Goal: Communication & Community: Answer question/provide support

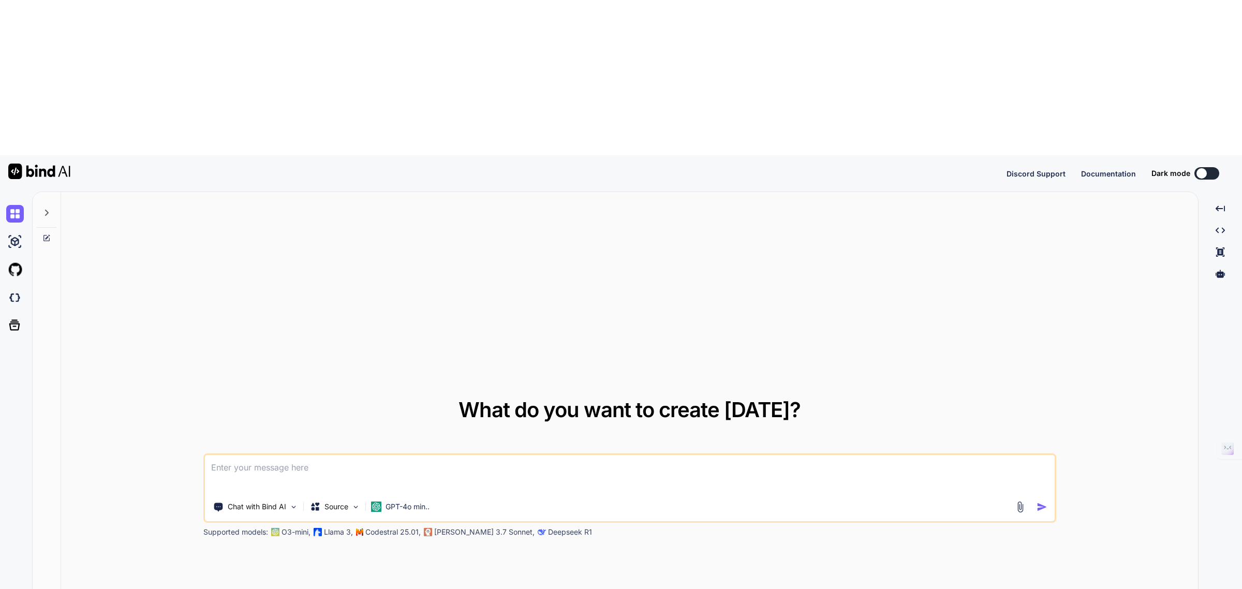
click at [54, 192] on div at bounding box center [47, 210] width 20 height 36
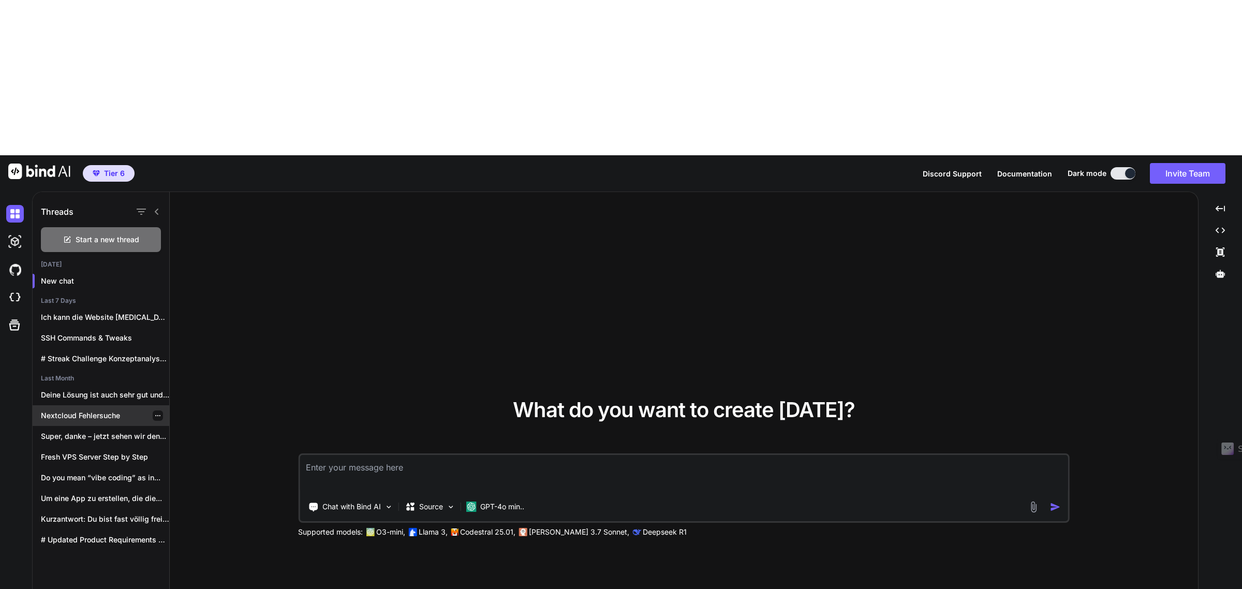
click at [102, 410] on p "Nextcloud Fehlersuche" at bounding box center [105, 415] width 128 height 10
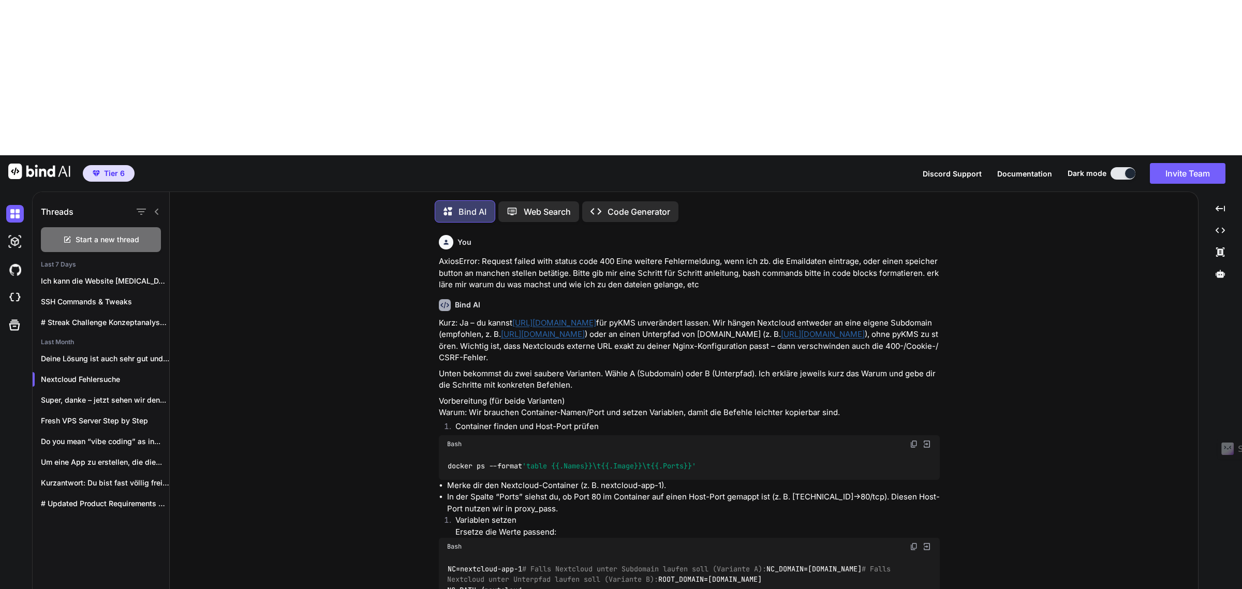
scroll to position [6, 0]
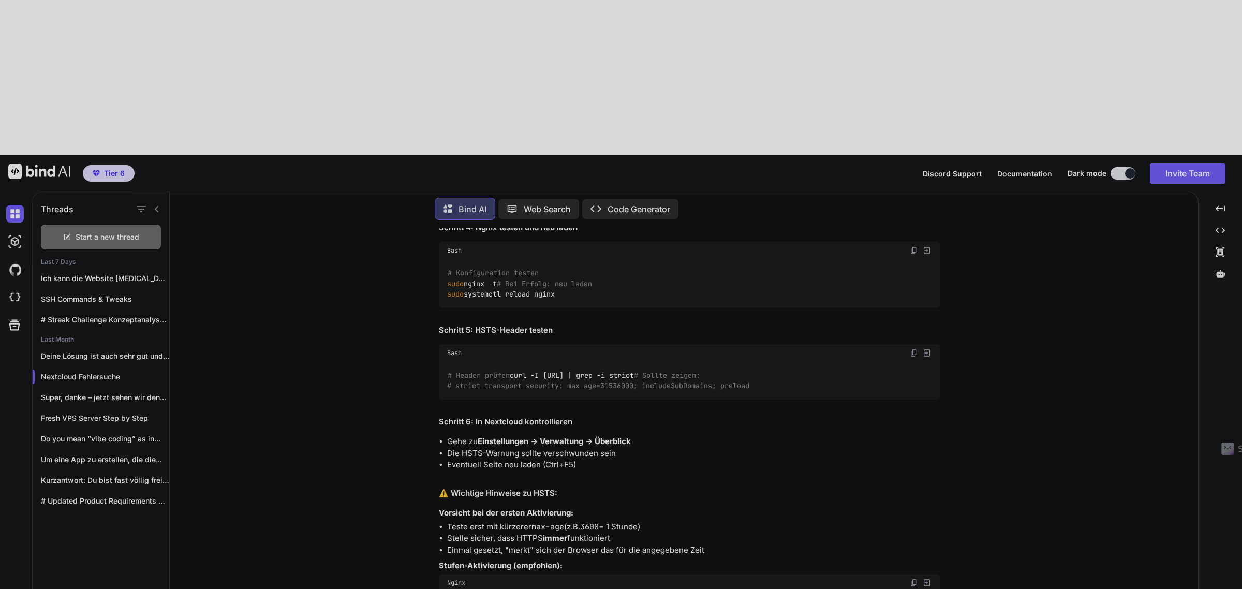
scroll to position [7181, 0]
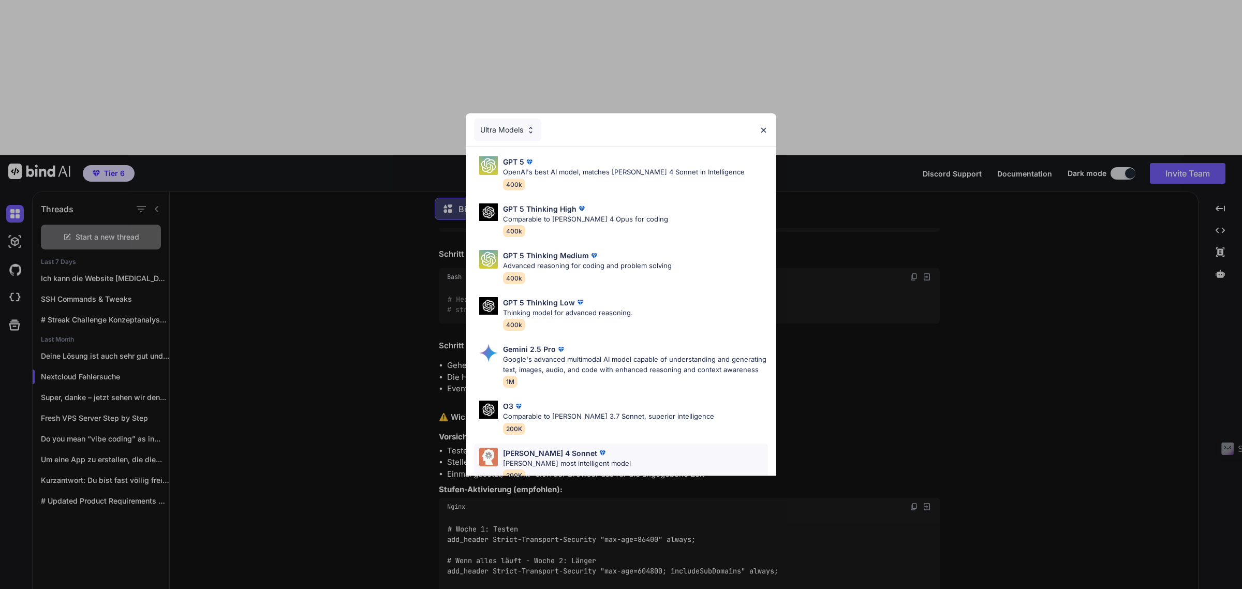
click at [548, 459] on p "[PERSON_NAME] 4 Sonnet" at bounding box center [550, 453] width 94 height 11
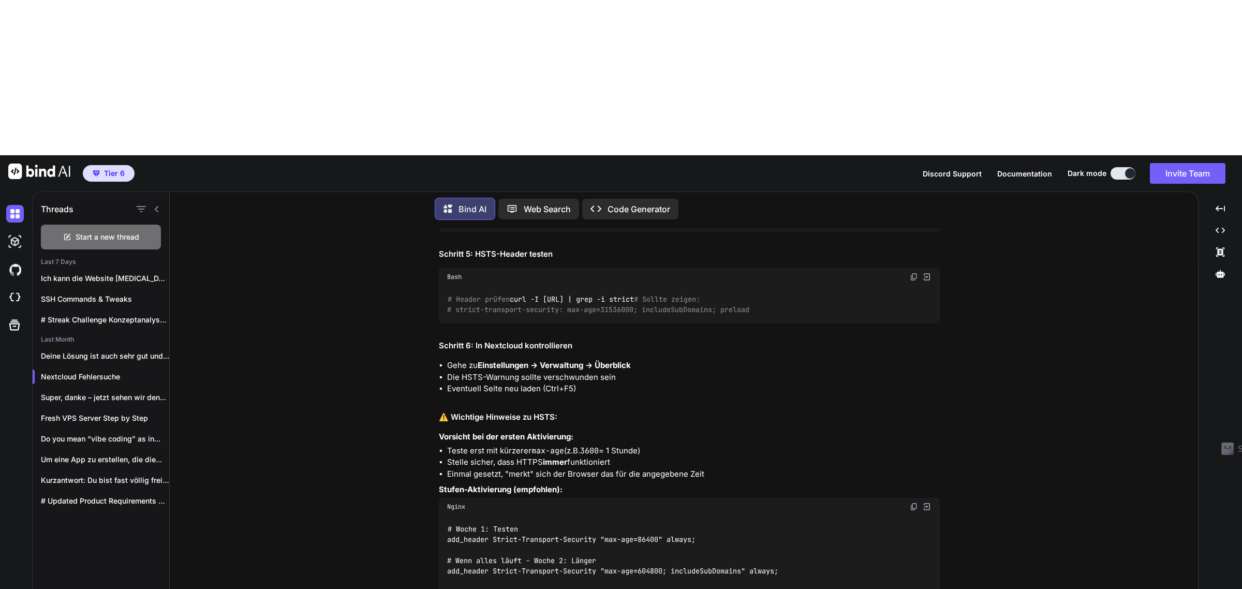
type textarea "x"
type textarea "Ic"
type textarea "x"
type textarea "Ich"
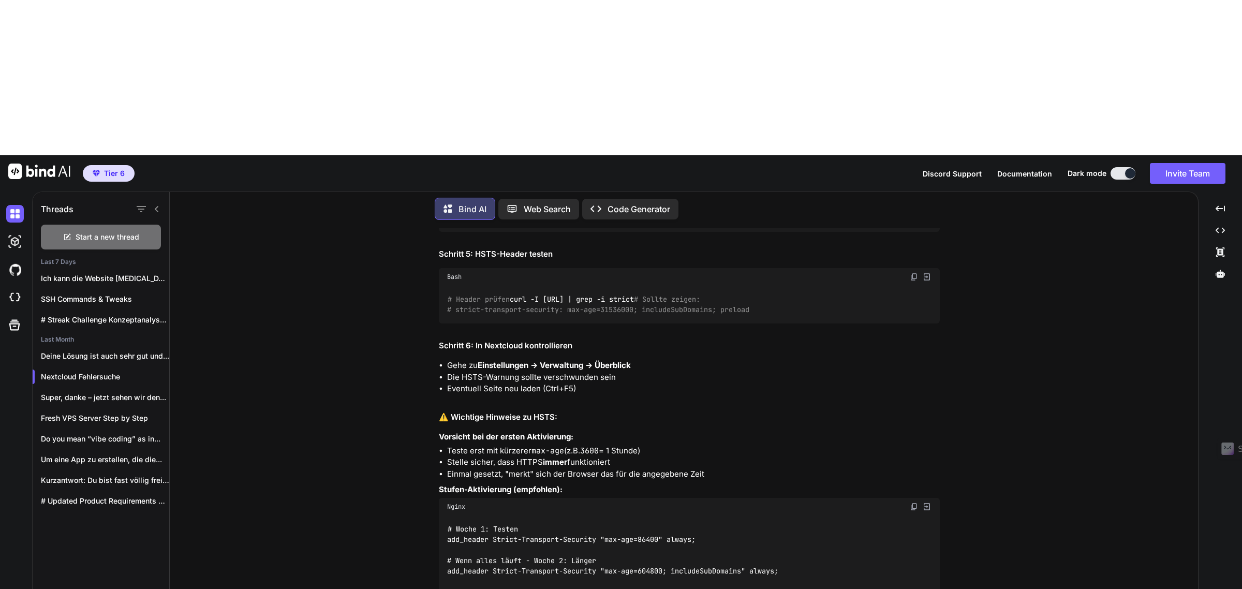
type textarea "x"
type textarea "Ich erh"
type textarea "x"
type textarea "Ich erhalt"
type textarea "x"
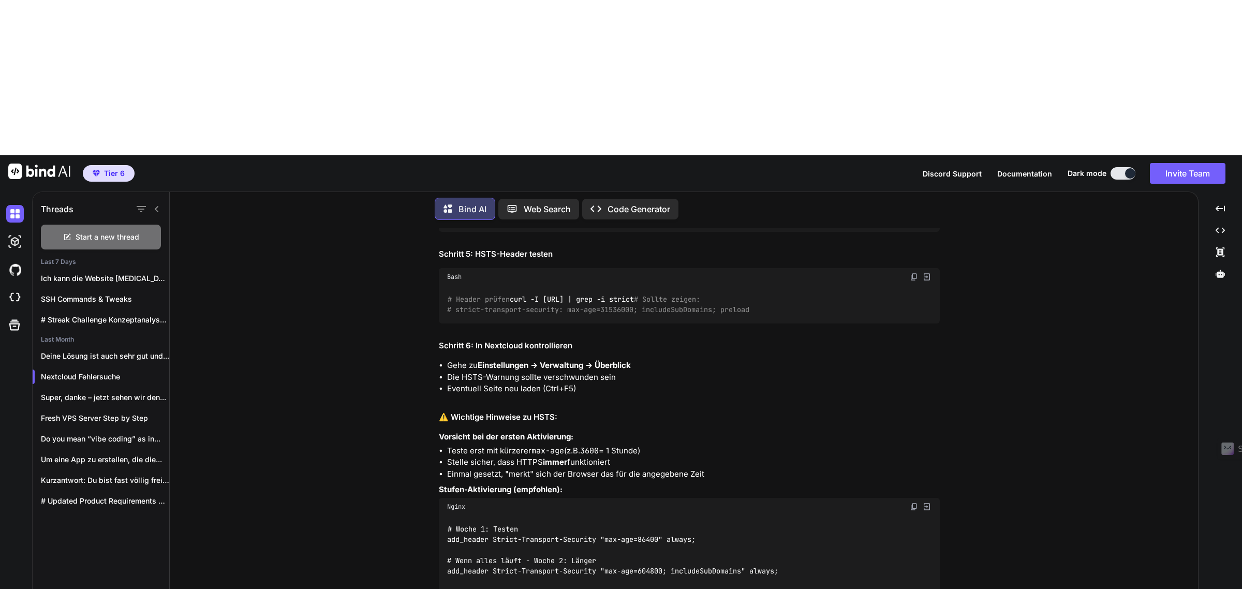
type textarea "Ich erhalte"
type textarea "x"
type textarea "Ich erhalte v"
type textarea "x"
type textarea "Ich erhalte vo"
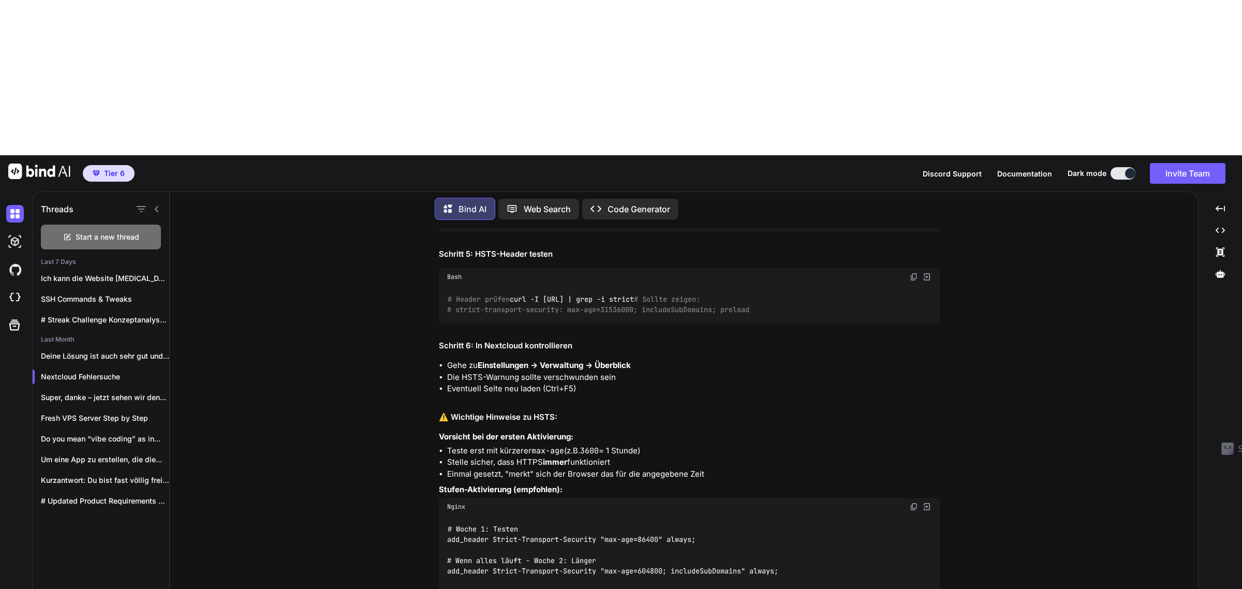
type textarea "x"
type textarea "Ich erhalte vom"
type textarea "x"
type textarea "Ich erhalte vom"
type textarea "x"
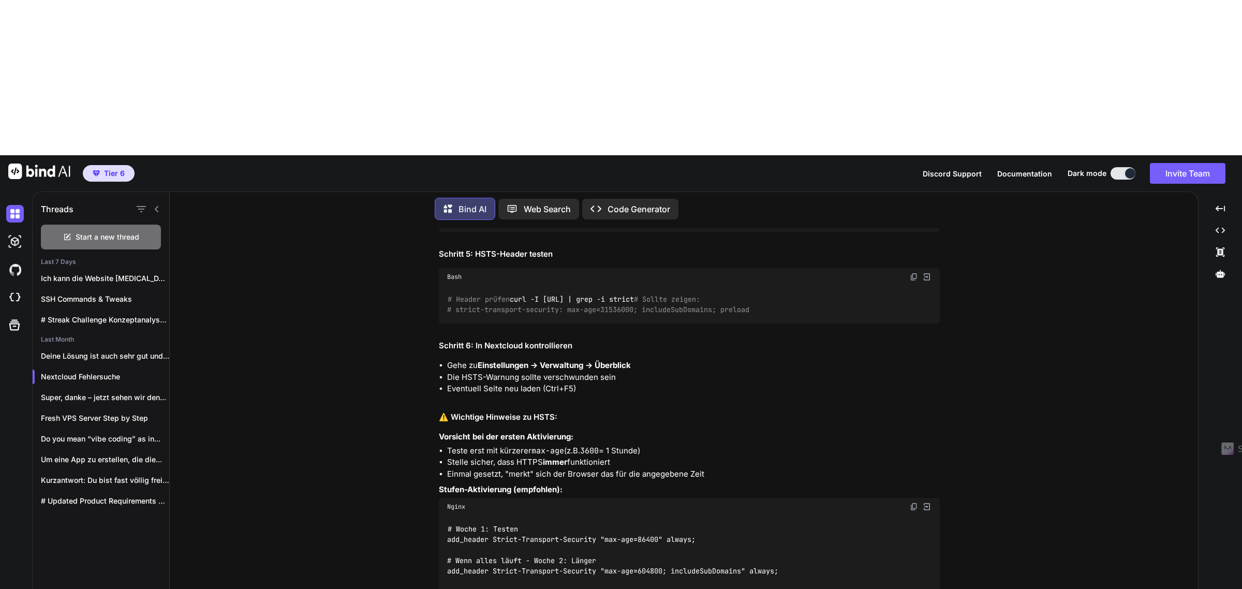
type textarea "Ich erhalte vom N"
type textarea "x"
type textarea "Ich erhalte vom Ne"
type textarea "x"
type textarea "Ich erhalte vom Nex"
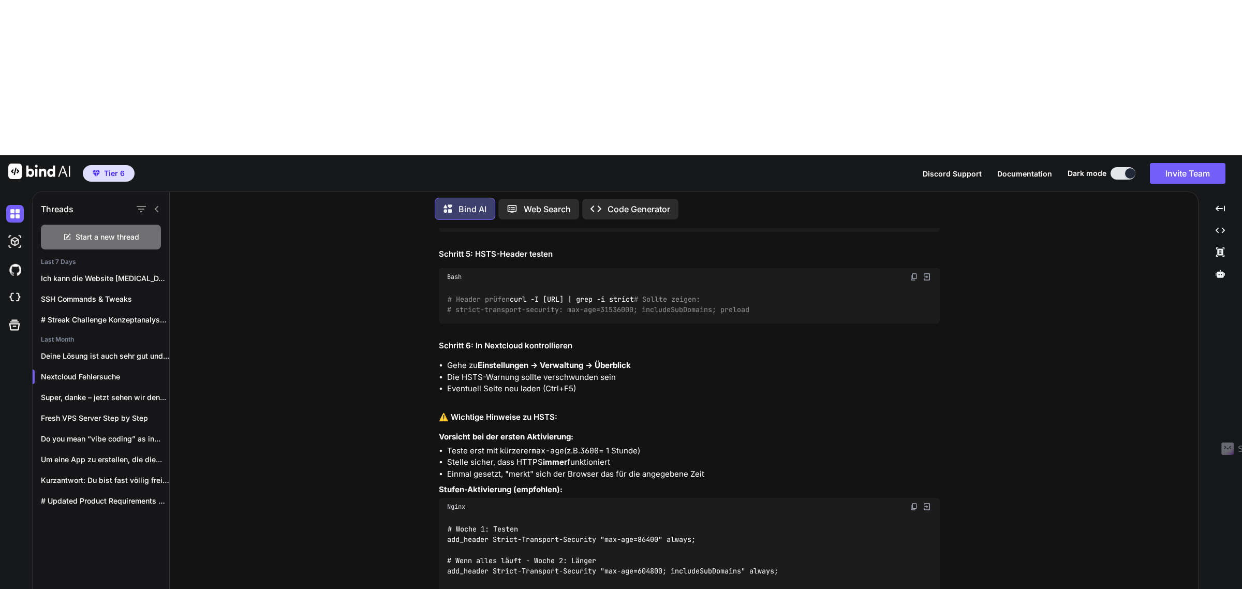
type textarea "x"
type textarea "Ich erhalte vom Next"
type textarea "x"
type textarea "Ich erhalte vom Nextc"
type textarea "x"
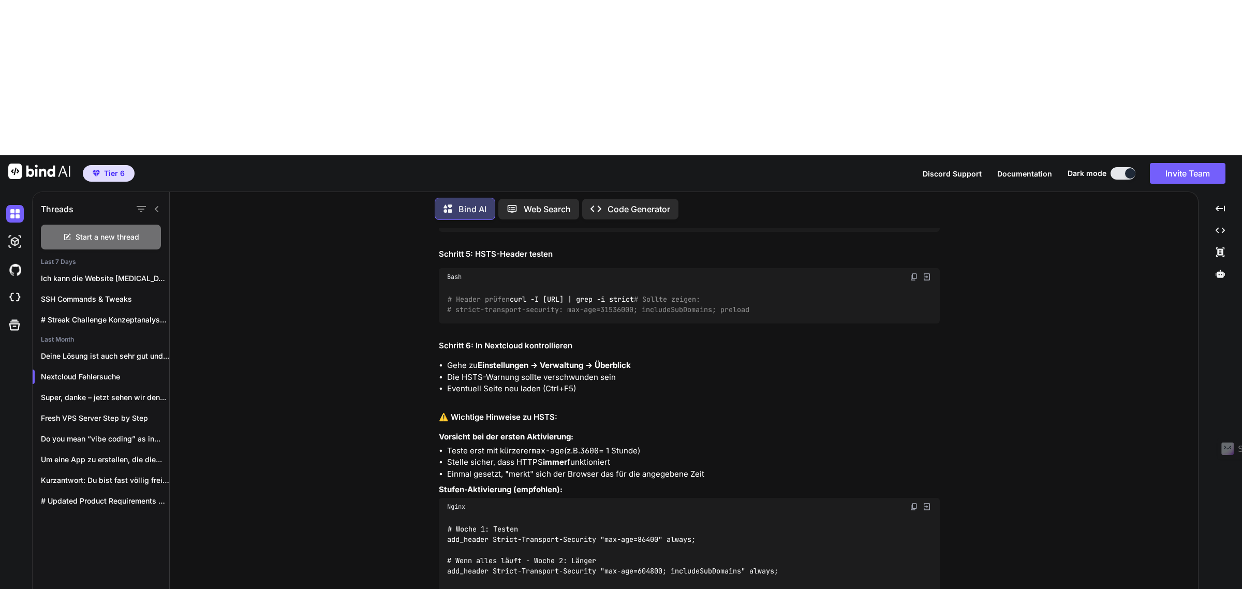
type textarea "Ich erhalte vom Nextcl"
type textarea "x"
type textarea "Ich erhalte vom Nextclo"
type textarea "x"
type textarea "Ich erhalte vom Nextclou"
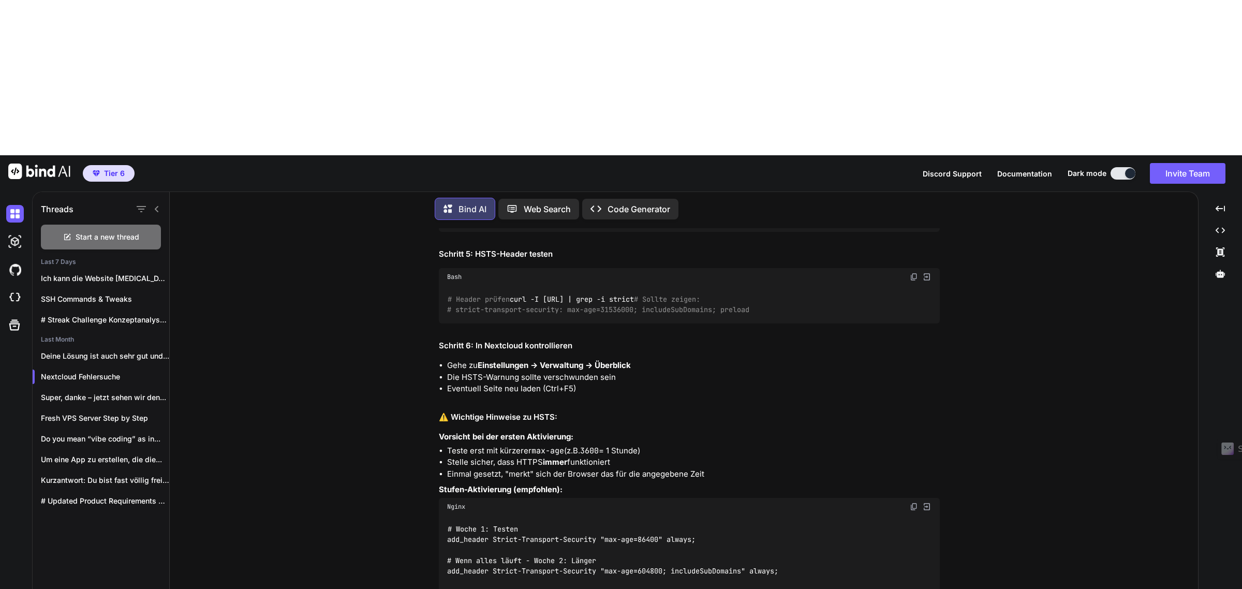
type textarea "x"
type textarea "Ich erhalte vom Nextcloud"
type textarea "x"
type textarea "Ich erhalte vom Nextcloud"
type textarea "x"
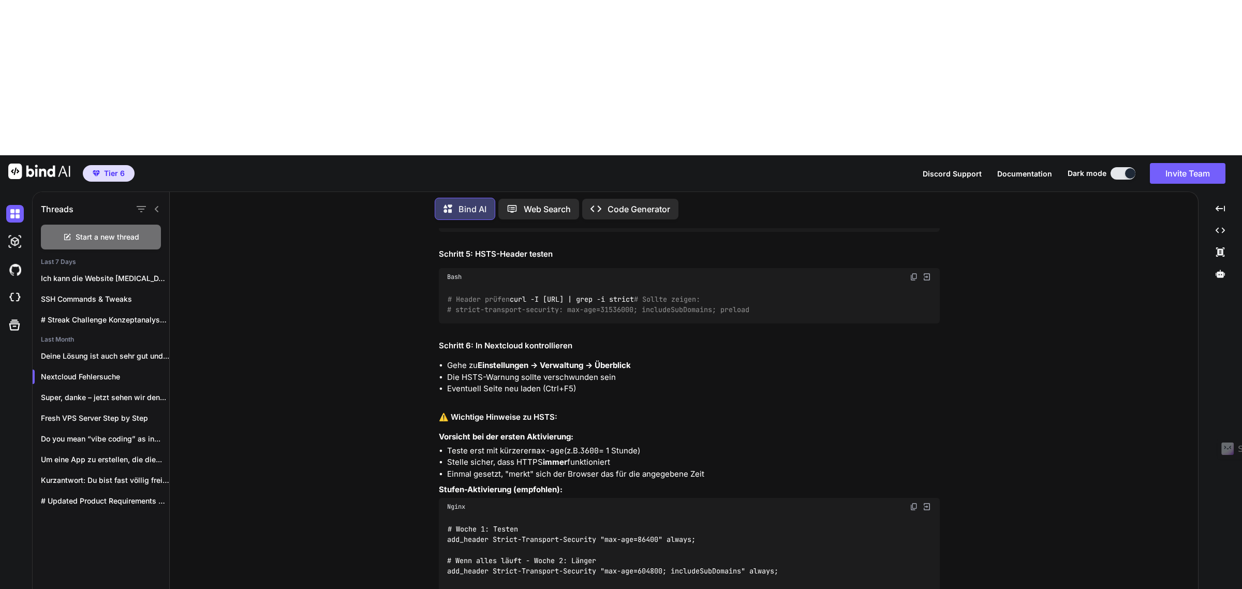
type textarea "Ich erhalte vom Nextcloud s"
type textarea "x"
type textarea "Ich erhalte vom Nextcloud se"
type textarea "x"
type textarea "Ich erhalte vom Nextcloud ser"
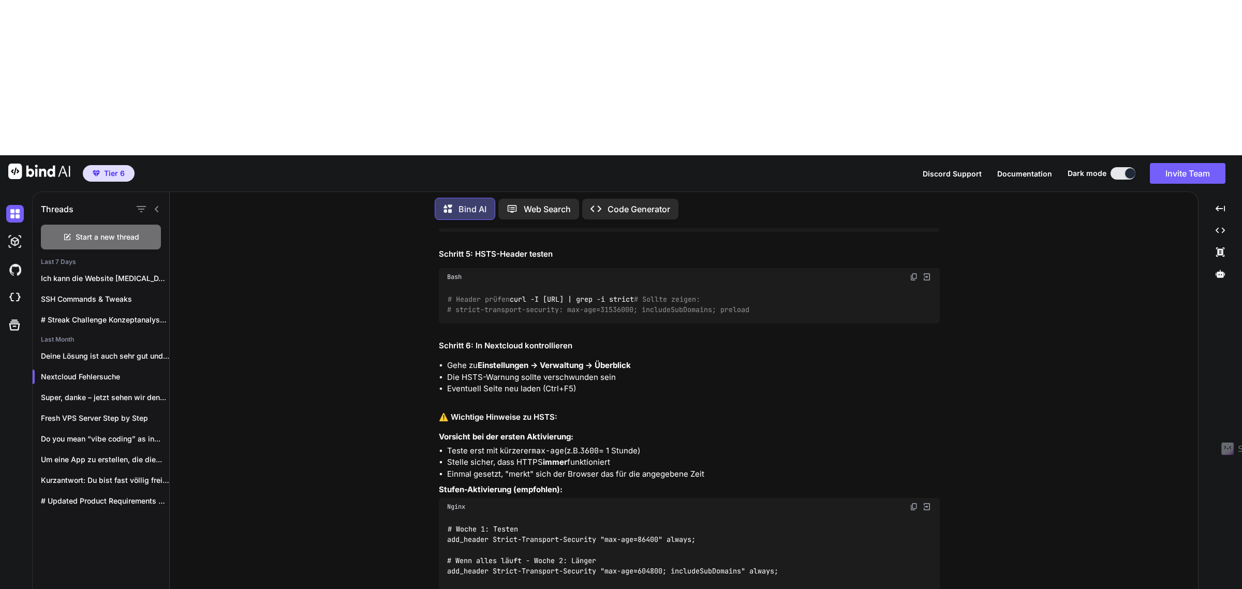
type textarea "x"
type textarea "Ich erhalte vom Nextcloud serv"
type textarea "x"
type textarea "Ich erhalte vom Nextcloud server"
type textarea "x"
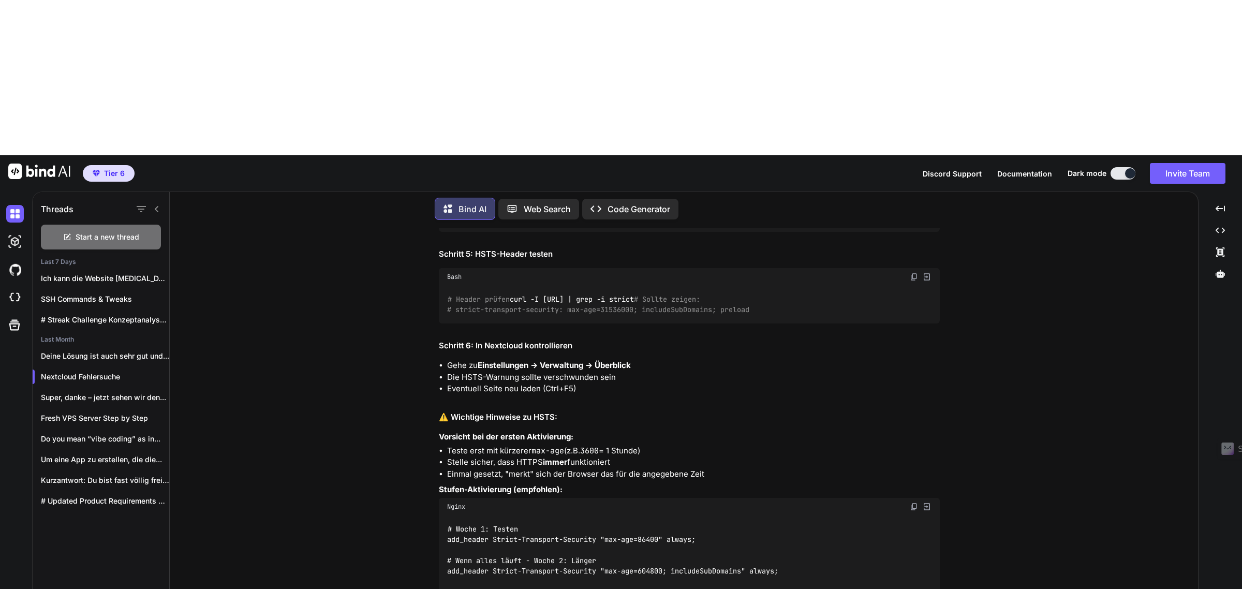
type textarea "Ich erhalte vom Nextcloud server"
type textarea "x"
type textarea "Ich erhalte vom Nextcloud server f"
type textarea "x"
type textarea "Ich erhalte vom Nextcloud server fo"
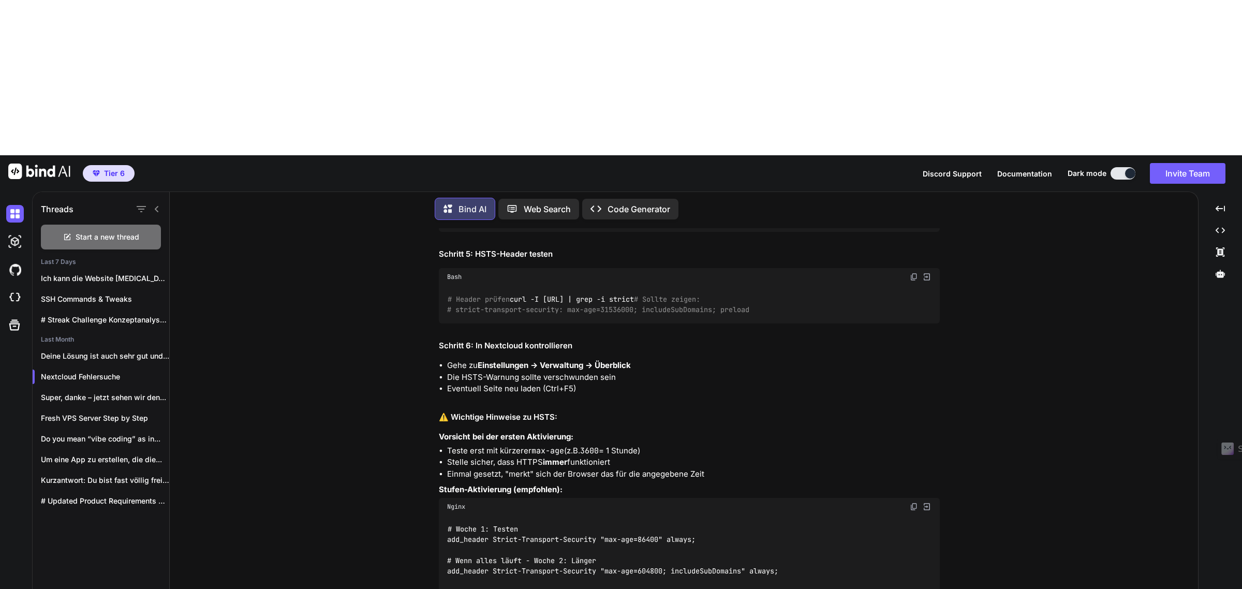
type textarea "x"
type textarea "Ich erhalte vom Nextcloud server fol"
type textarea "x"
type textarea "Ich erhalte vom Nextcloud server folg"
type textarea "x"
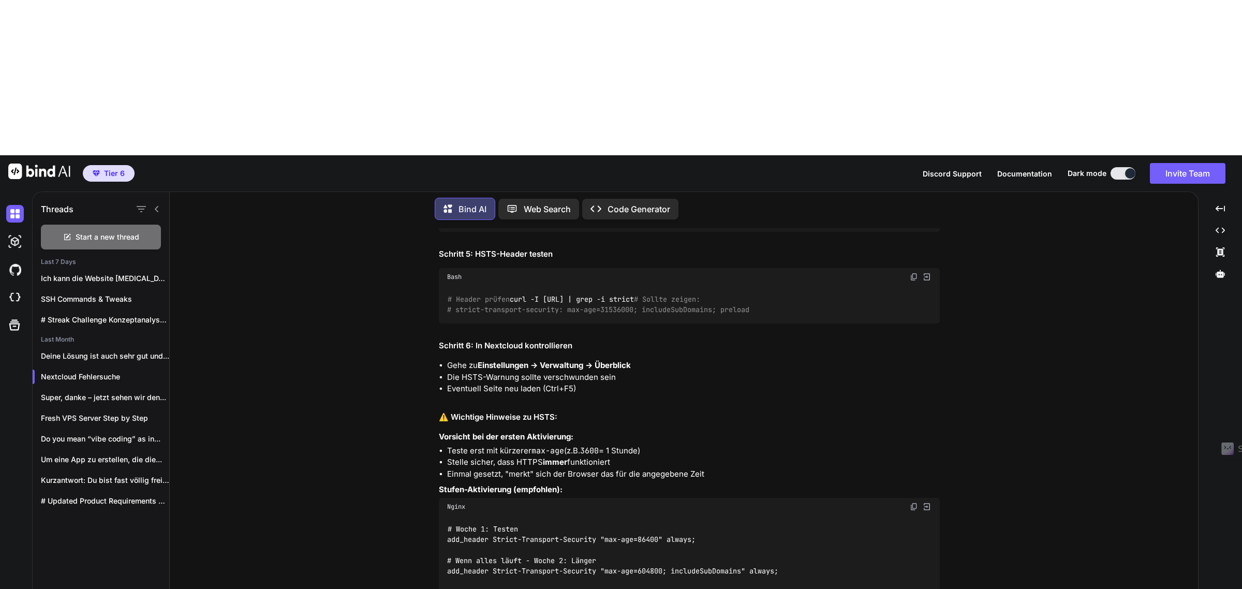
type textarea "Ich erhalte vom Nextcloud server folge"
type textarea "x"
type textarea "Ich erhalte vom Nextcloud server folgen"
type textarea "x"
type textarea "Ich erhalte vom Nextcloud server folgend"
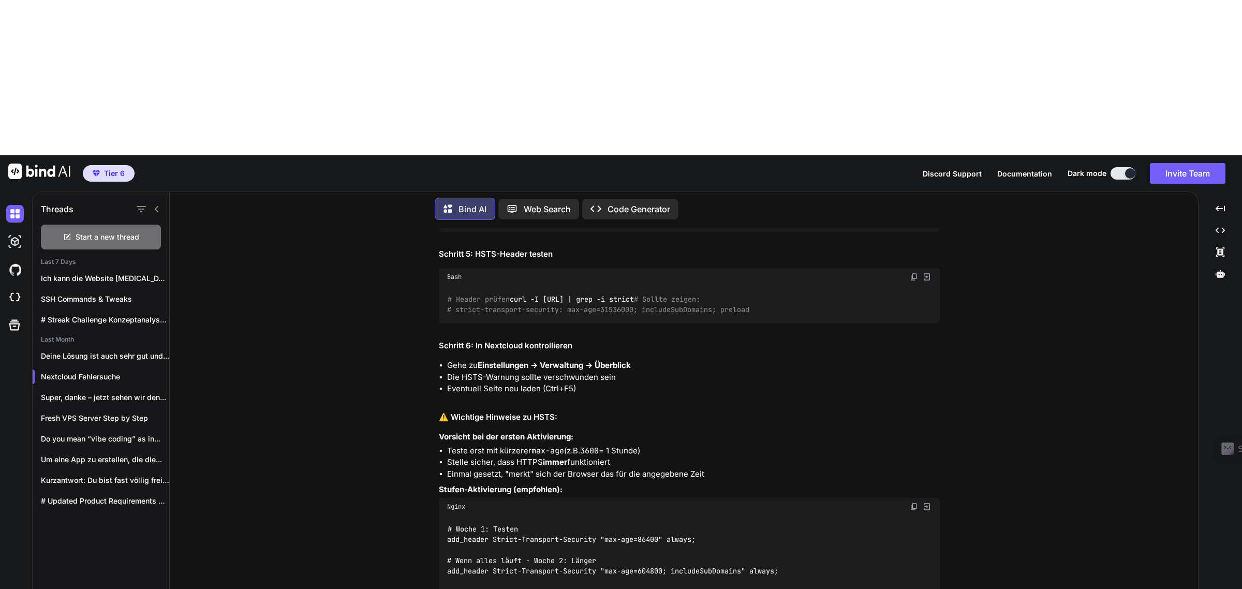
type textarea "x"
type textarea "Ich erhalte vom Nextcloud server folgende"
type textarea "x"
type textarea "Ich erhalte vom Nextcloud server folgende Fehl"
type textarea "x"
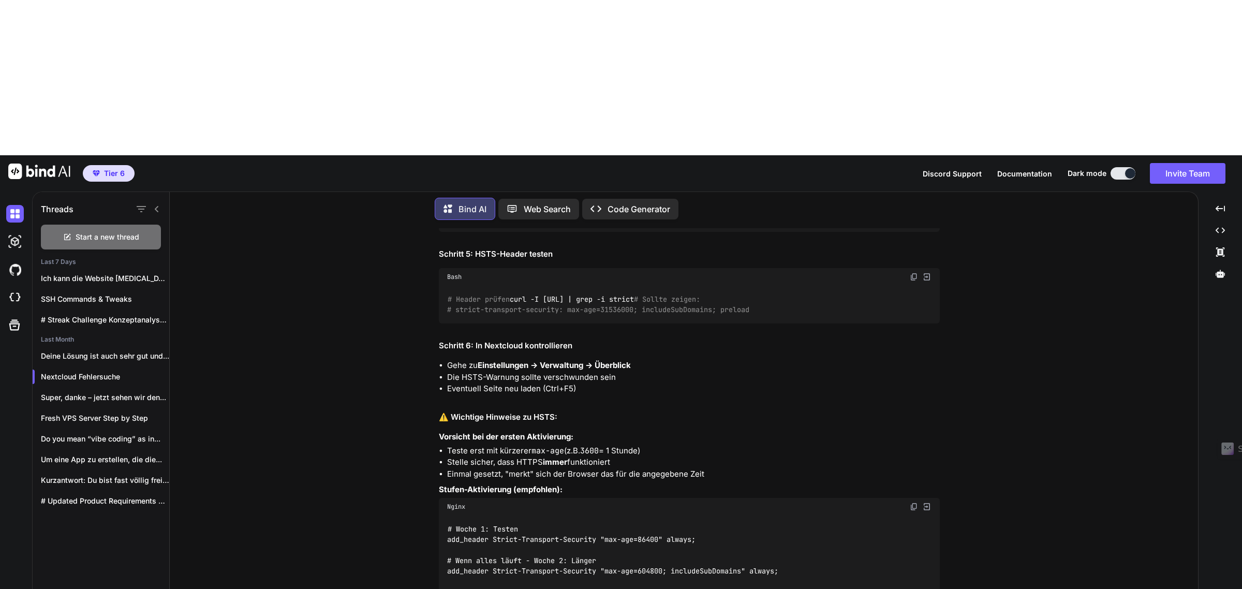
type textarea "Ich erhalte vom Nextcloud server folgende Fehlermeld"
type textarea "x"
type textarea "Ich erhalte vom Nextcloud server folgende Fehlermeldu"
type textarea "x"
type textarea "Ich erhalte vom Nextcloud server folgende Fehlermeldun"
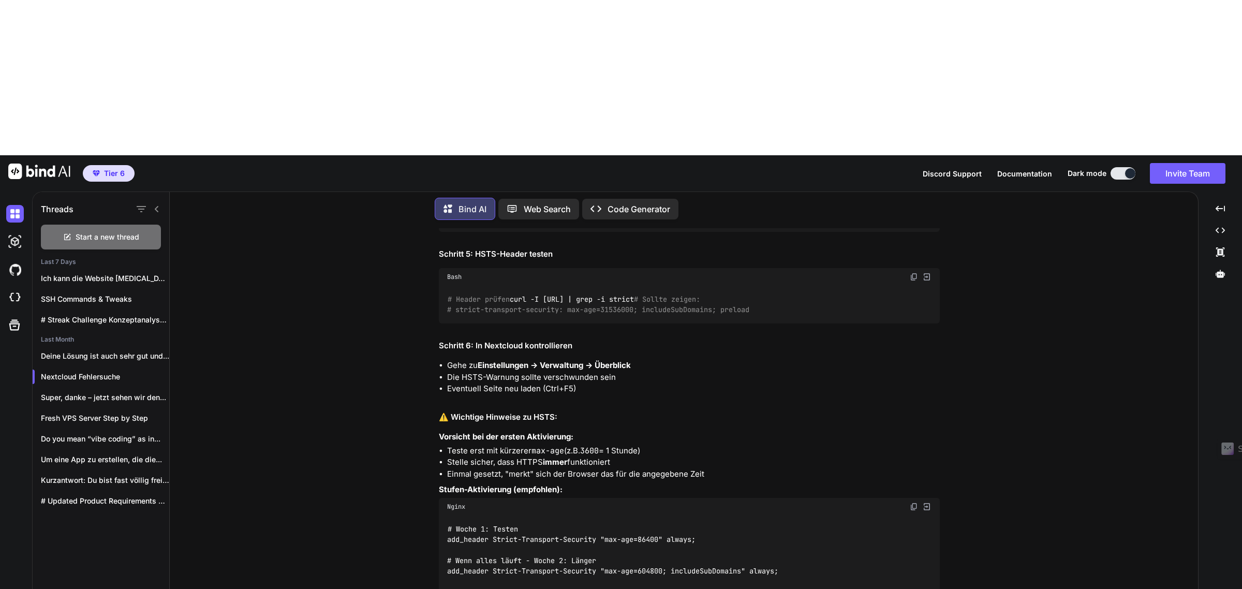
type textarea "x"
type textarea "Ich erhalte vom Nextcloud server folgende Fehlermeldung"
type textarea "x"
type textarea "Ich erhalte vom Nextcloud server folgende Fehlermeldung:"
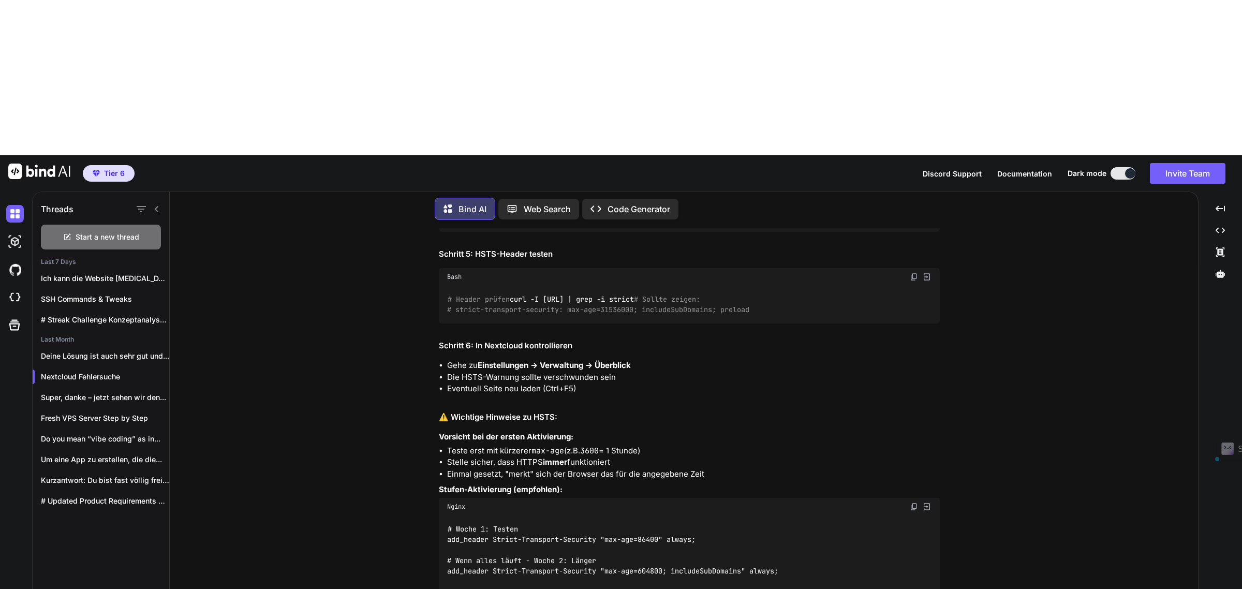
type textarea "x"
type textarea "Ich erhalte vom onserver folgende Fehlermeldung:"
type textarea "x"
type textarea "Ich erhalte vom onlserver folgende Fehlermeldung:"
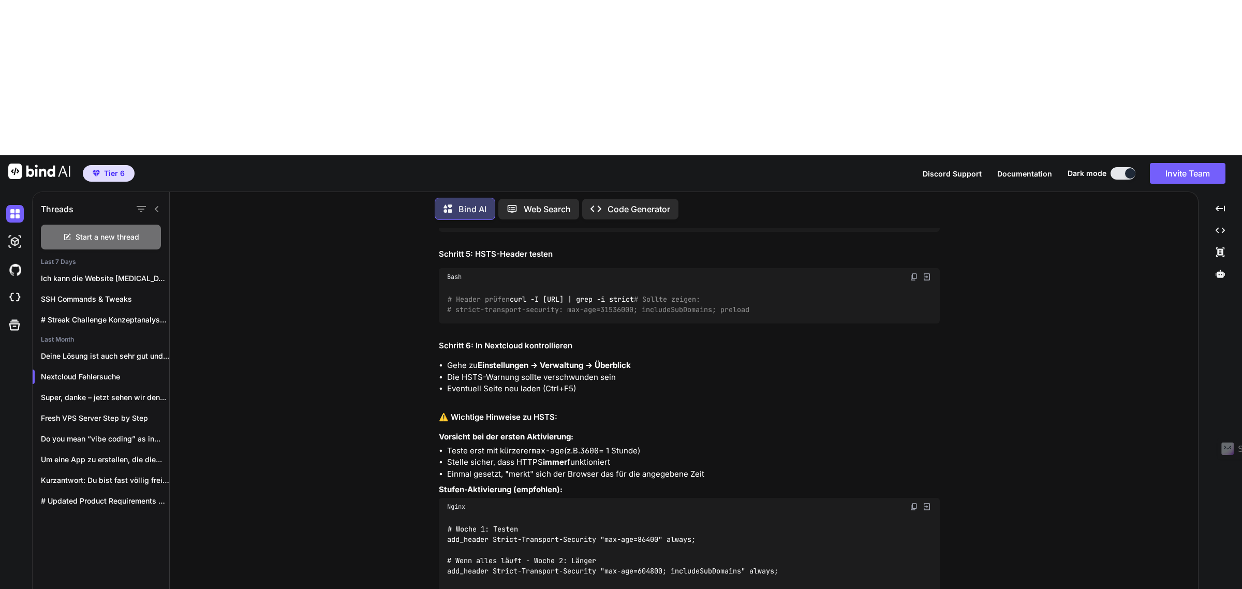
type textarea "x"
type textarea "Ich erhalte vom onlyserver folgende Fehlermeldung:"
type textarea "x"
type textarea "Ich erhalte vom onlyoserver folgende Fehlermeldung:"
type textarea "x"
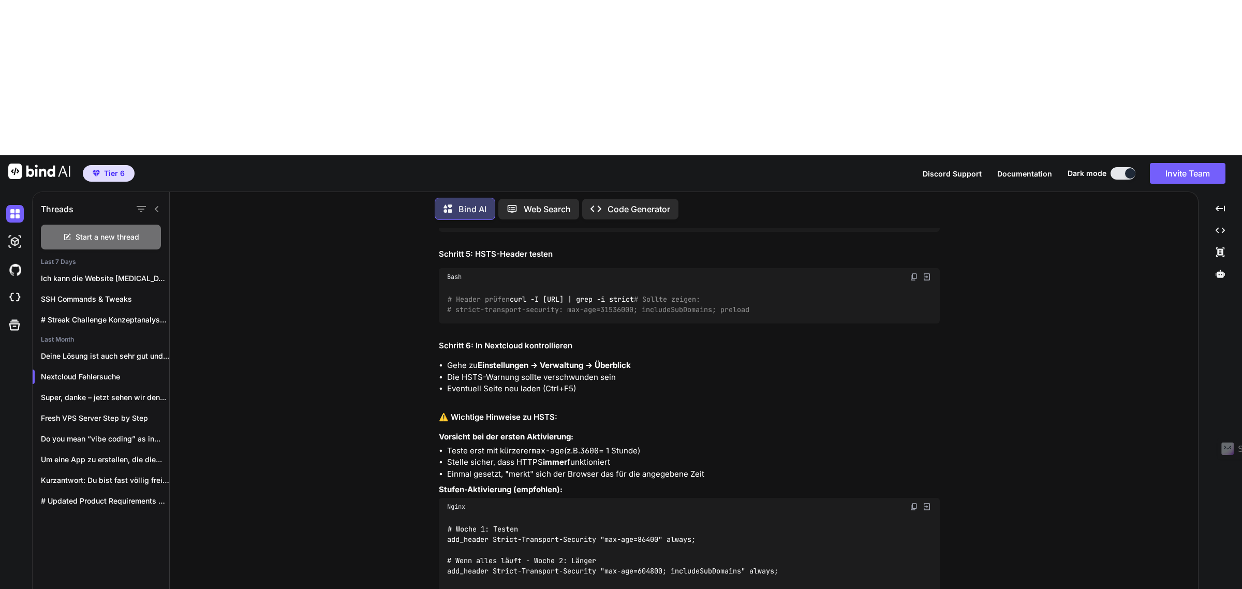
type textarea "Ich erhalte vom onlyofserver folgende Fehlermeldung:"
type textarea "x"
type textarea "Ich erhalte vom onlyoffserver folgende Fehlermeldung:"
type textarea "x"
type textarea "Ich erhalte vom onlyoffiserver folgende Fehlermeldung:"
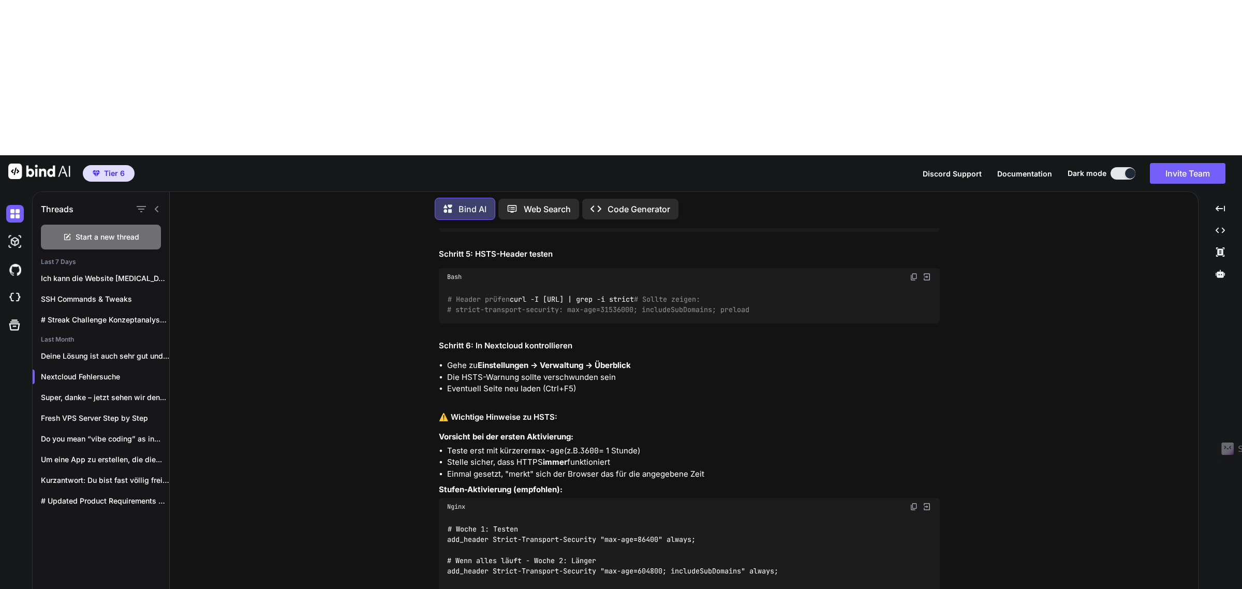
type textarea "x"
type textarea "Ich erhalte vom onlyofficserver folgende Fehlermeldung:"
type textarea "x"
type textarea "Ich erhalte vom onlyofficeserver folgende Fehlermeldung:"
type textarea "x"
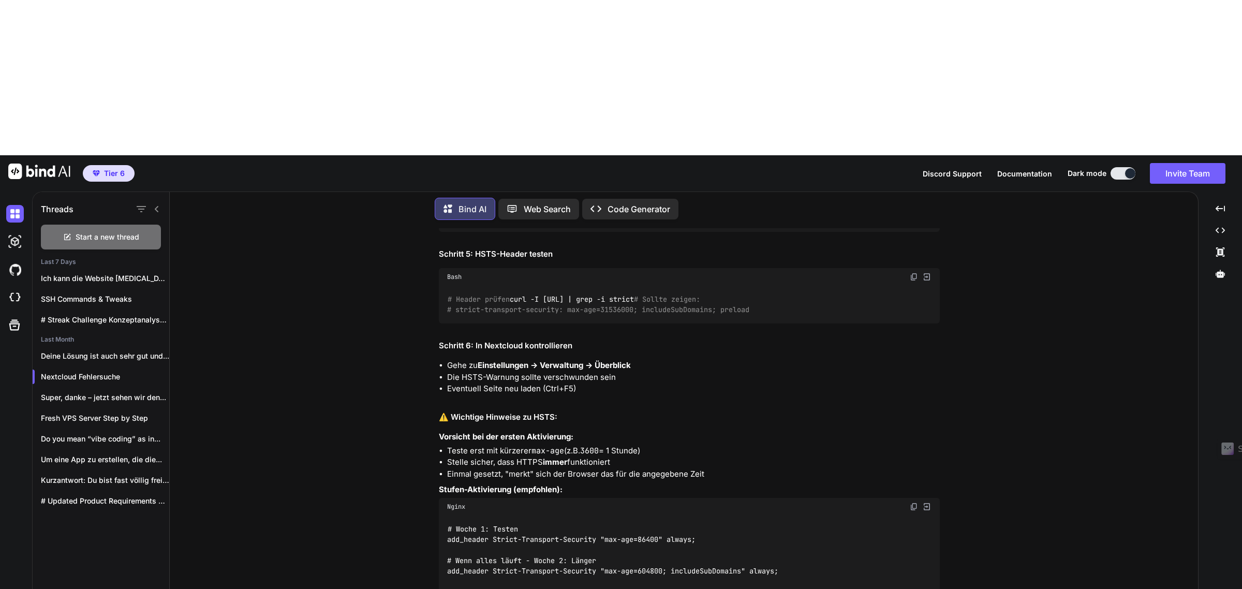
type textarea "Ich erhalte vom onlyoffice server folgende Fehlermeldung:"
type textarea "x"
type textarea "Ich erhalte vom onlyoffice dserver folgende Fehlermeldung:"
type textarea "x"
type textarea "Ich erhalte vom onlyoffice doserver folgende Fehlermeldung:"
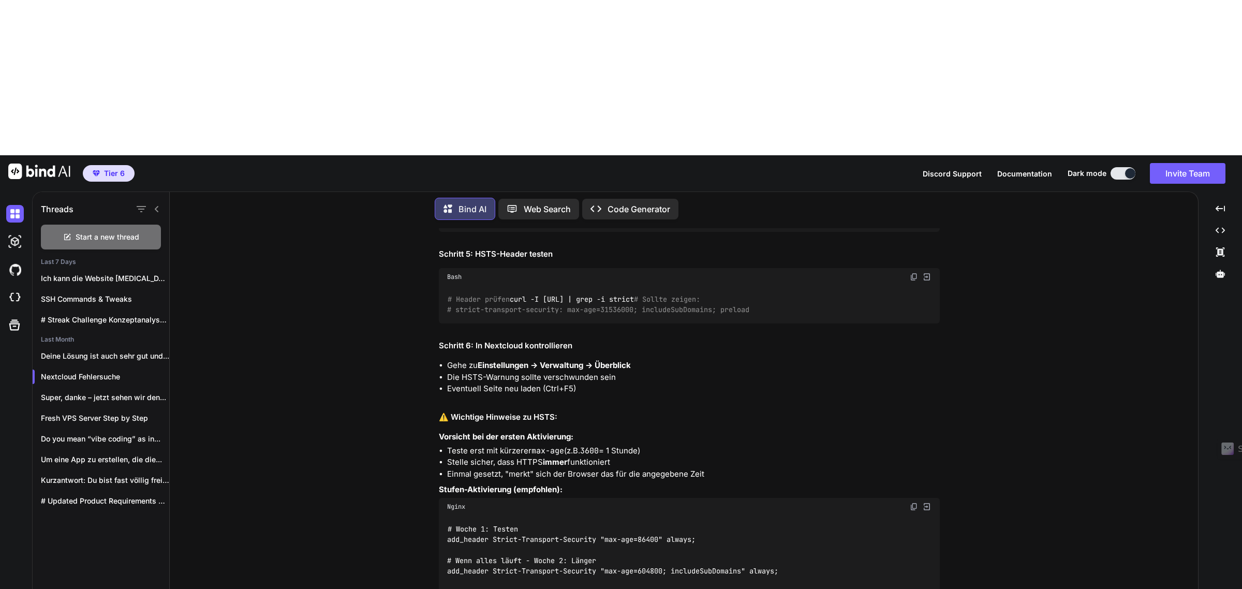
type textarea "x"
type textarea "Ich erhalte vom onlyoffice docserver folgende Fehlermeldung:"
type textarea "x"
type textarea "Ich erhalte vom onlyoffice doc server folgende Fehlermeldung:"
type textarea "x"
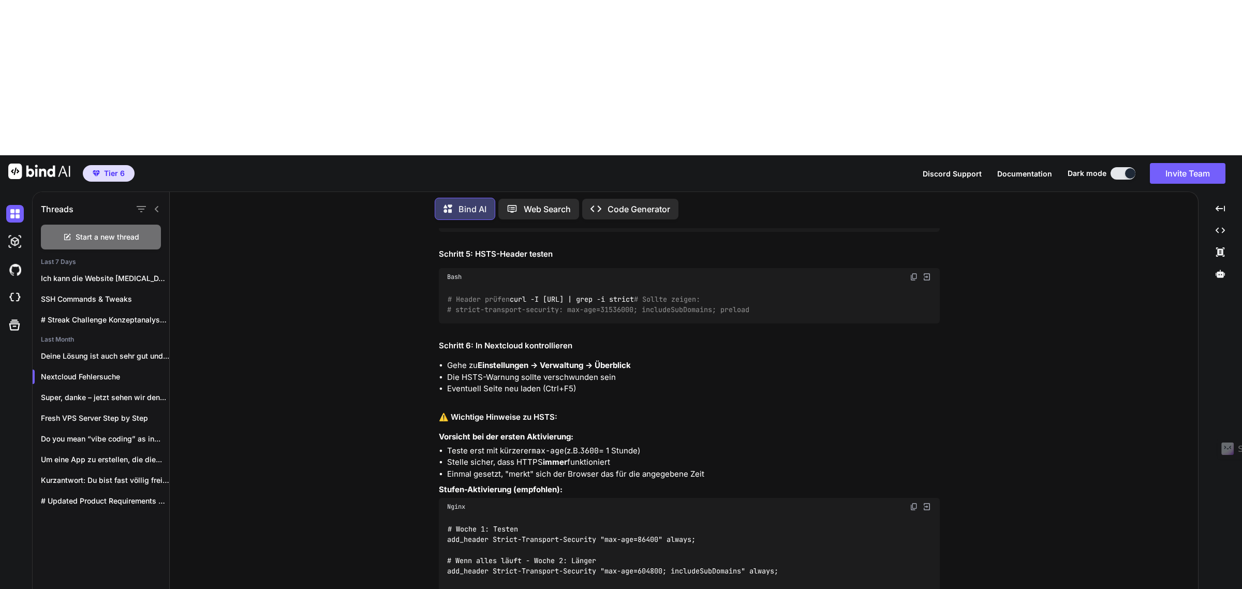
type textarea "Ich erhalte vom onlyoffice doc sserver folgende Fehlermeldung:"
type textarea "x"
type textarea "Ich erhalte vom onlyoffice doc seserver folgende Fehlermeldung:"
type textarea "x"
type textarea "Ich erhalte vom onlyoffice doc serserver folgende Fehlermeldung:"
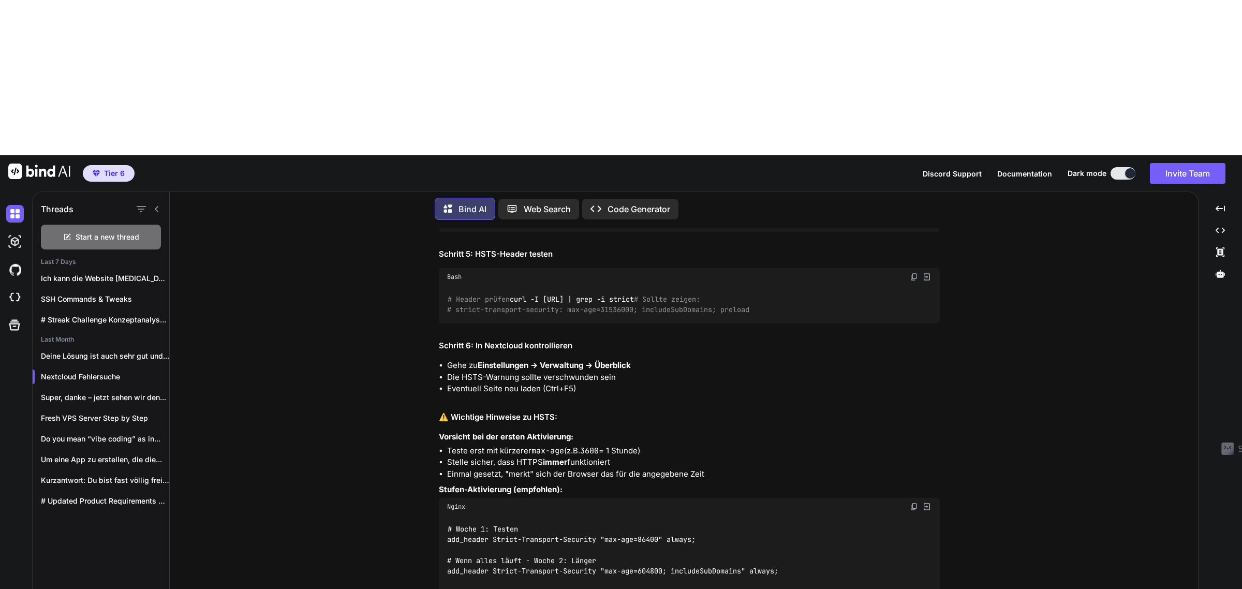
type textarea "x"
type textarea "Ich erhalte vom onlyoffice doc servserver folgende Fehlermeldung:"
type textarea "x"
type textarea "Ich erhalte vom onlyoffice doc serveserver folgende Fehlermeldung:"
type textarea "x"
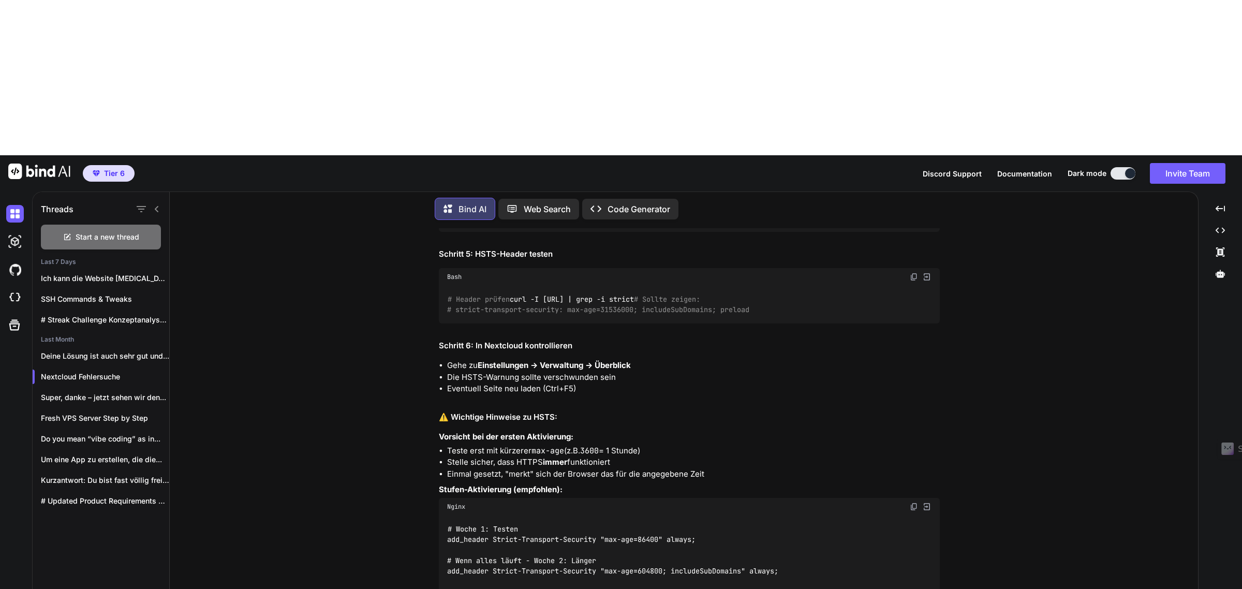
type textarea "Ich erhalte vom onlyoffice doc serverserver folgende Fehlermeldung:"
type textarea "x"
type textarea "Ich erhalte vom onlyoffice doc server server folgende Fehlermeldung:"
type textarea "x"
type textarea "Ich erhalte vom onlyoffice doc server rver folgende Fehlermeldung:"
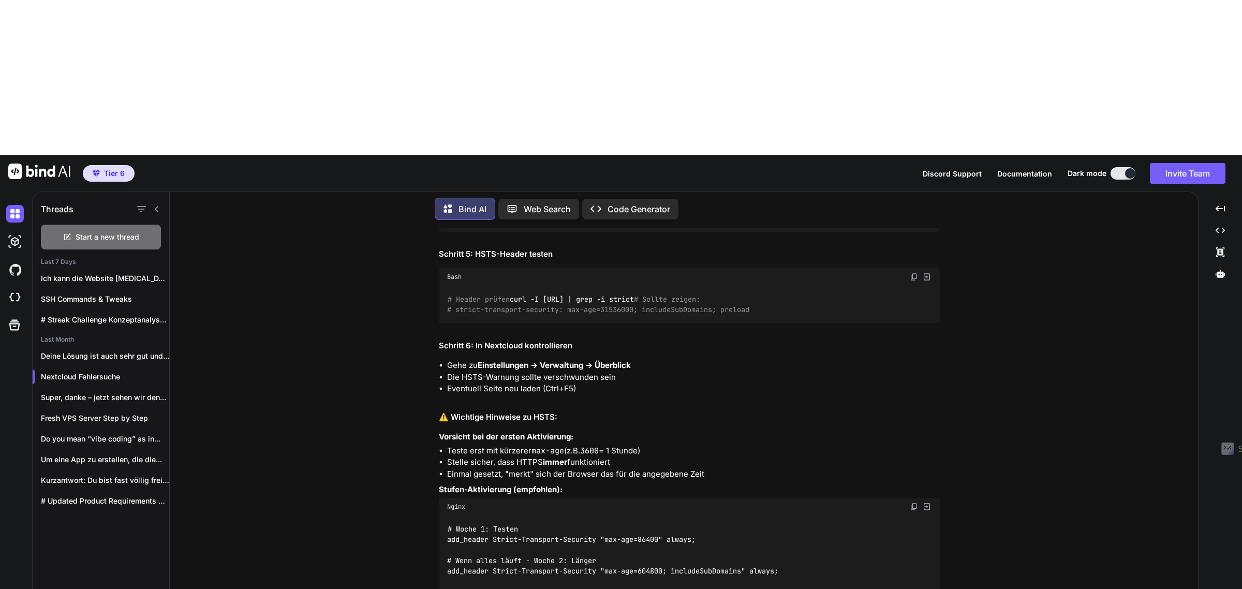
type textarea "x"
type textarea "Ich erhalte vom onlyoffice doc server ver folgende Fehlermeldung:"
type textarea "x"
type textarea "Ich erhalte vom onlyoffice doc server r folgende Fehlermeldung:"
type textarea "x"
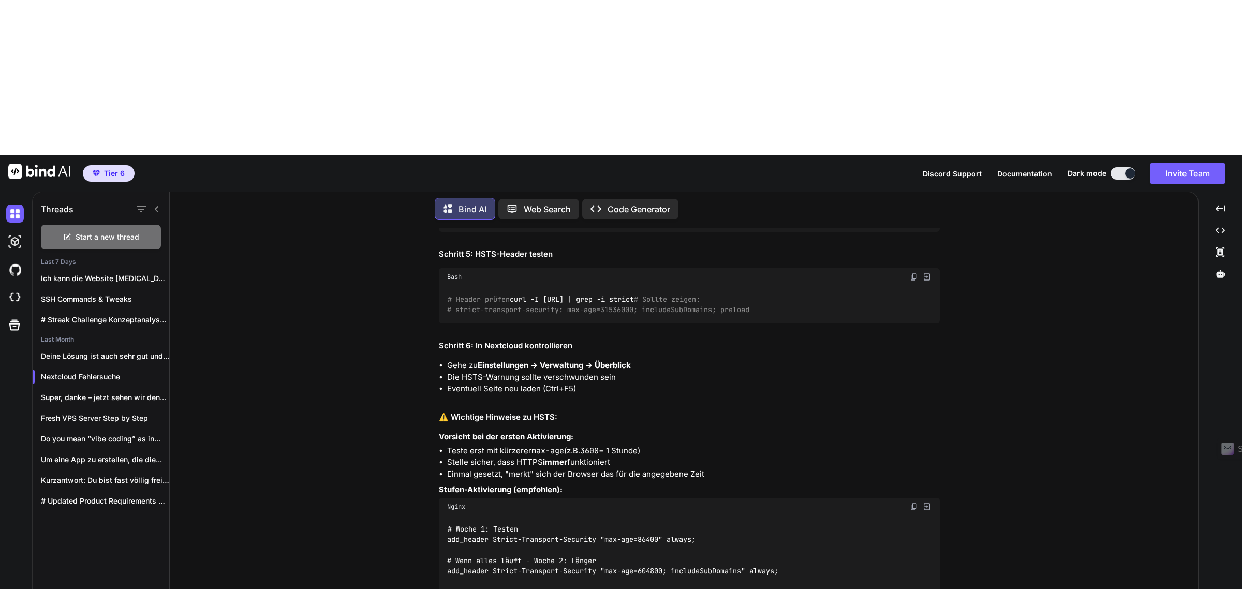
type textarea "Ich erhalte vom onlyoffice doc server folgende Fehlermeldung:"
type textarea "x"
type textarea "Ich erhalte vom onlyoffice doc server folgende Fehlermeldung:"
type textarea "x"
type textarea "Ich erhalte vom onlyoffice doc server derfolgende Fehlermeldung:"
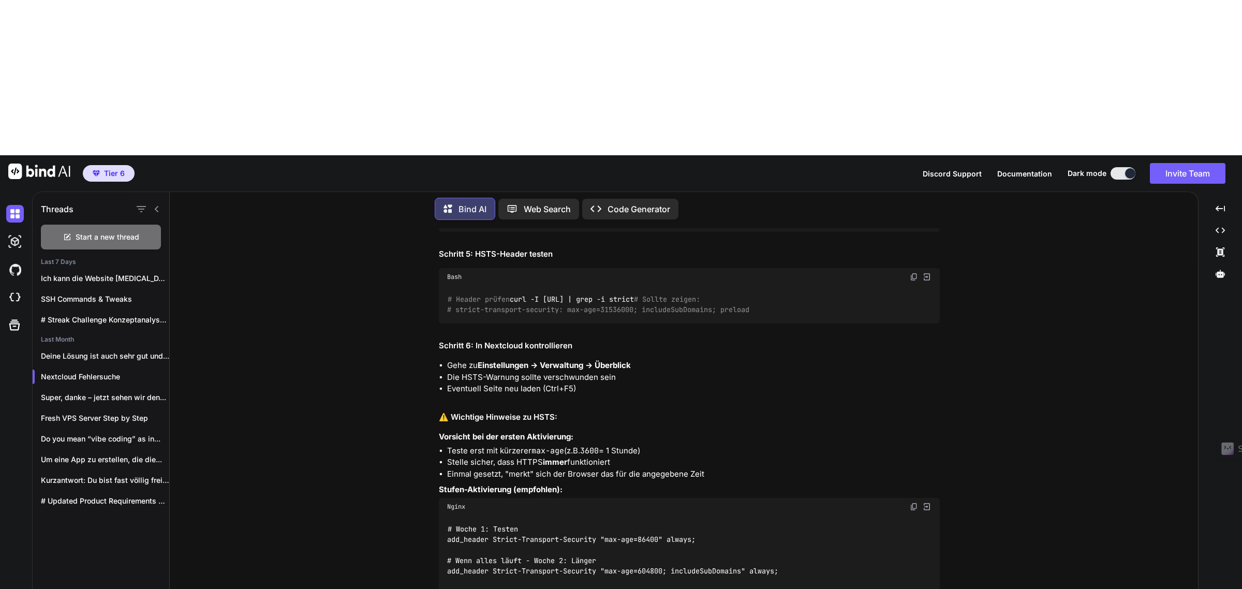
type textarea "x"
type textarea "Ich erhalte vom onlyoffice doc server derzfolgende Fehlermeldung:"
type textarea "x"
type textarea "Ich erhalte vom onlyoffice doc server derzefolgende Fehlermeldung:"
type textarea "x"
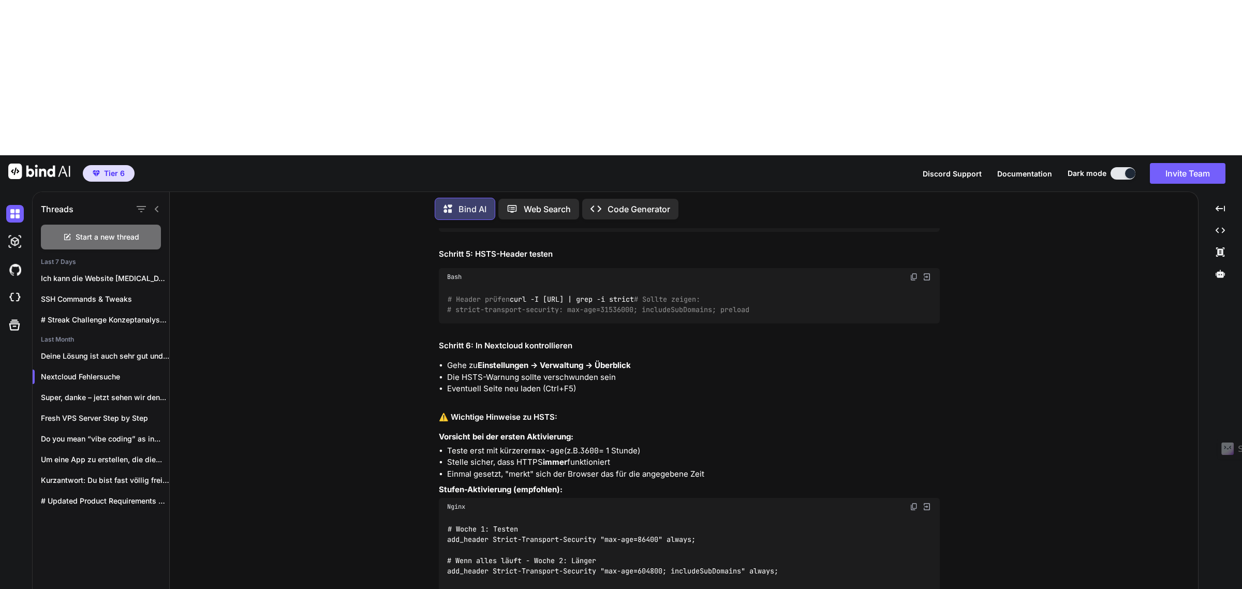
type textarea "Ich erhalte vom onlyoffice doc server derzeifolgende Fehlermeldung:"
type textarea "x"
type textarea "Ich erhalte vom onlyoffice doc server derzeitfolgende Fehlermeldung:"
type textarea "x"
type textarea "Ich erhalte vom onlyoffice doc server derzeit folgende Fehlermeldung:"
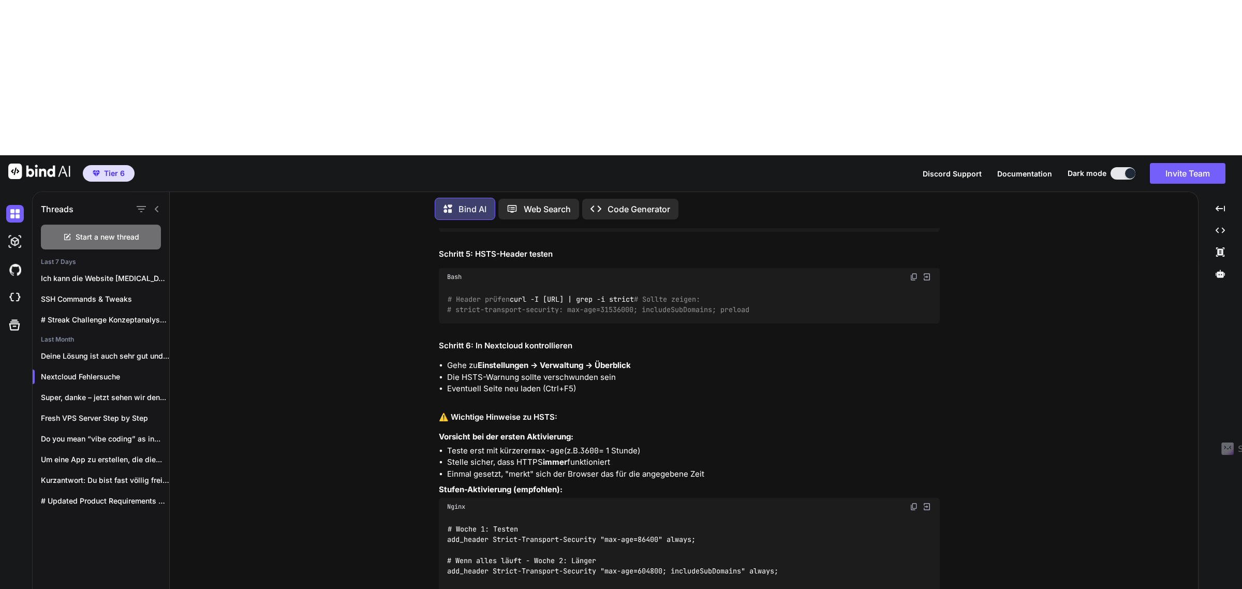
drag, startPoint x: 740, startPoint y: 531, endPoint x: 746, endPoint y: 531, distance: 6.2
type textarea "x"
paste textarea "Fehler beim Anschließen (cURL error 6: Could not resolve host: [DOMAIN_NAME] (s…"
type textarea "Ich erhalte vom onlyoffice doc server derzeit folgende Fehlermeldung: Fehler be…"
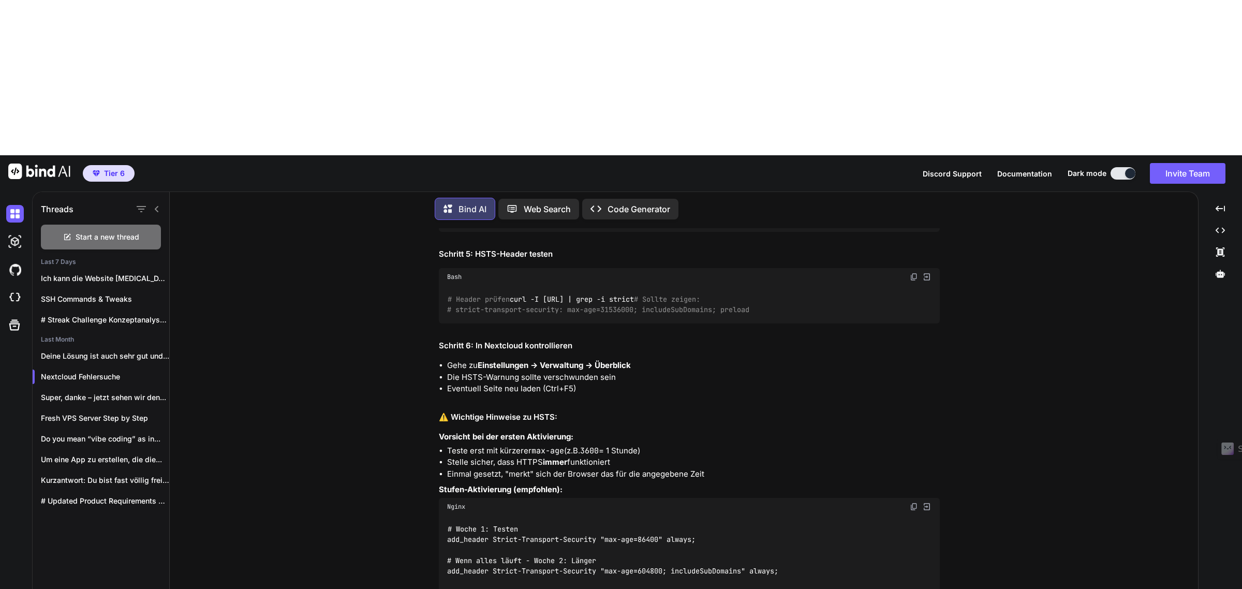
type textarea "x"
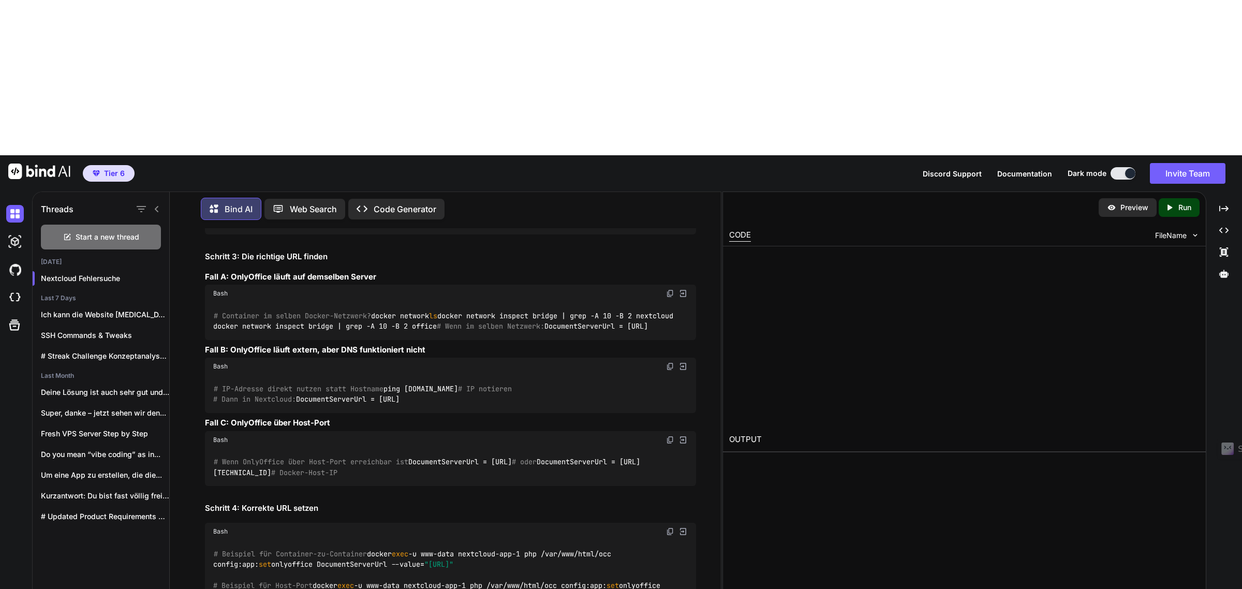
scroll to position [8962, 0]
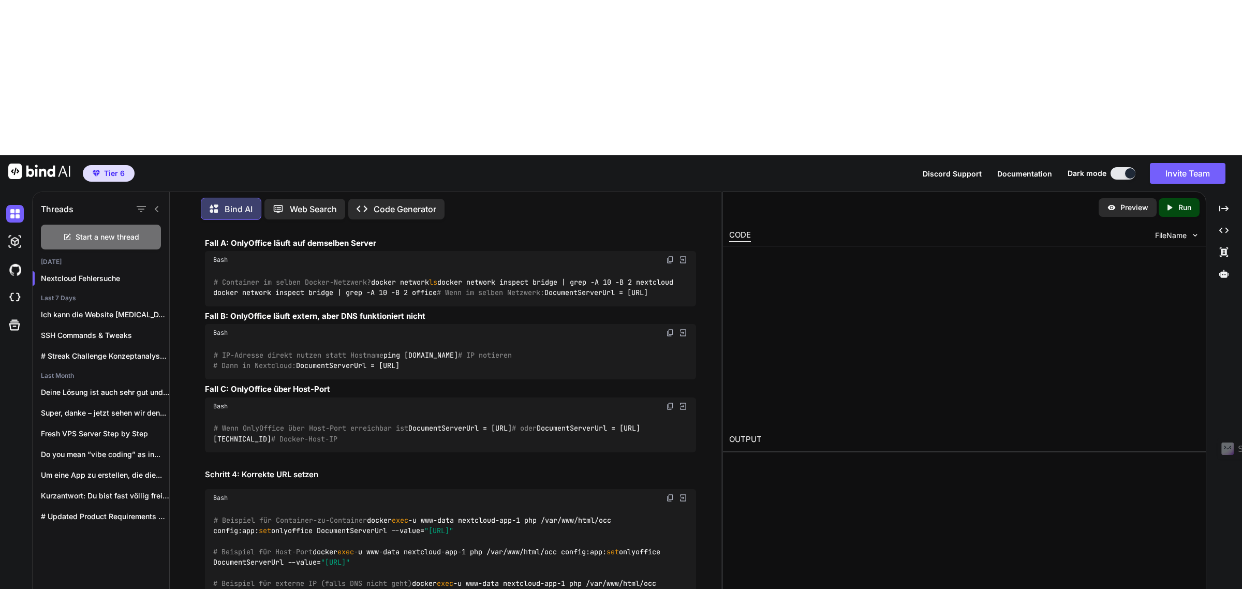
type textarea "x"
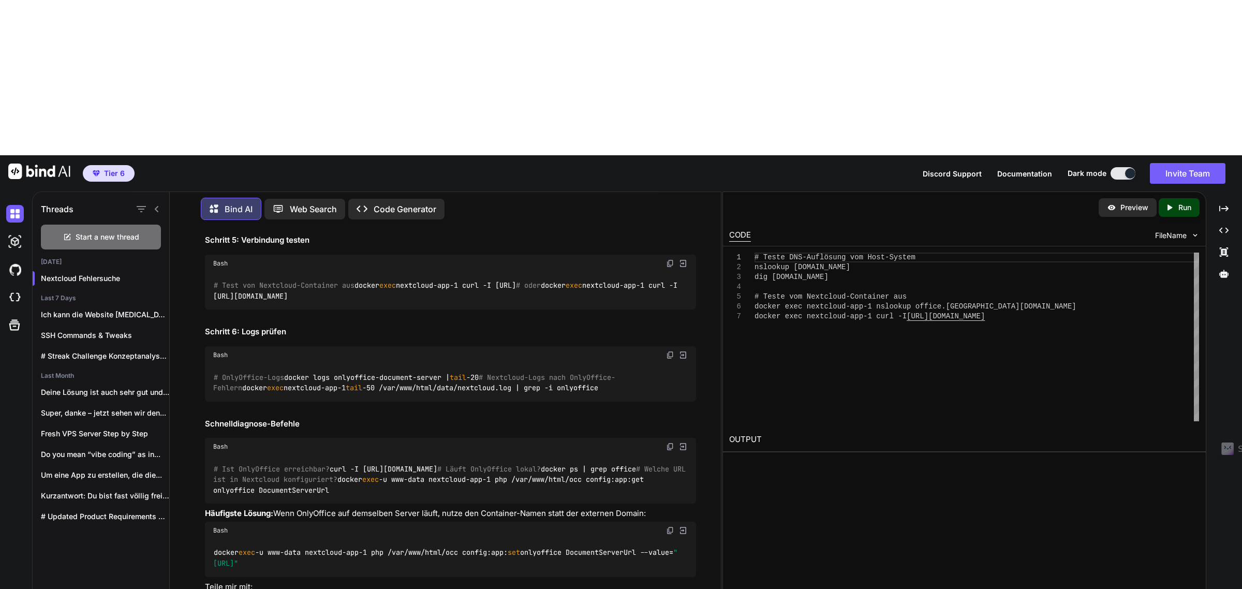
scroll to position [9221, 0]
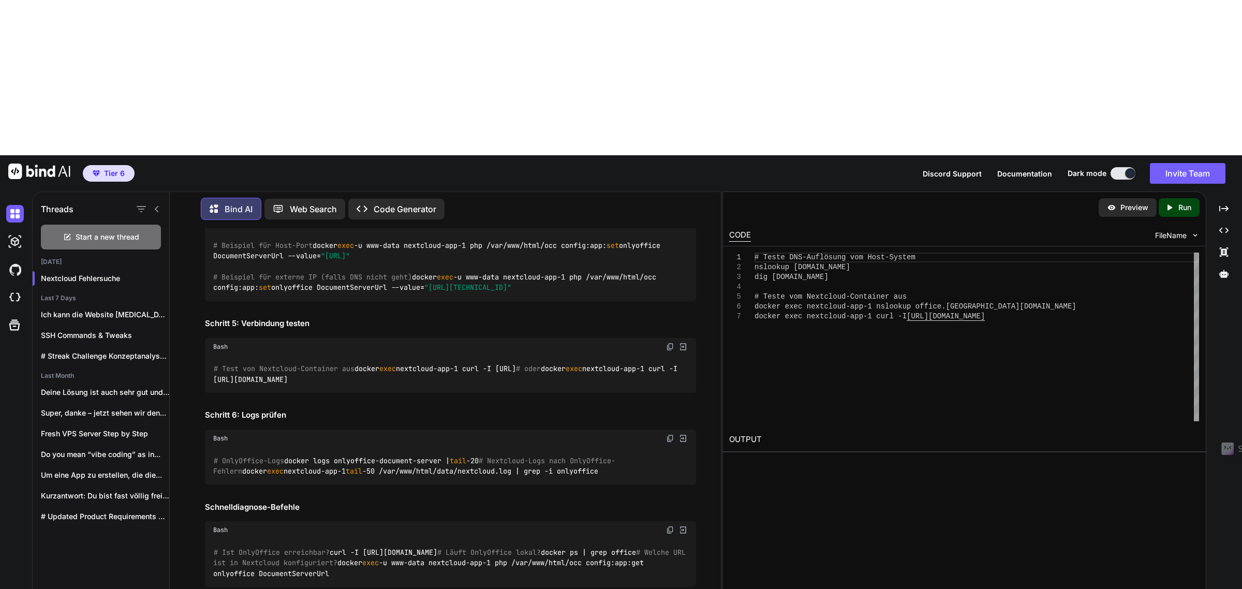
scroll to position [9350, 0]
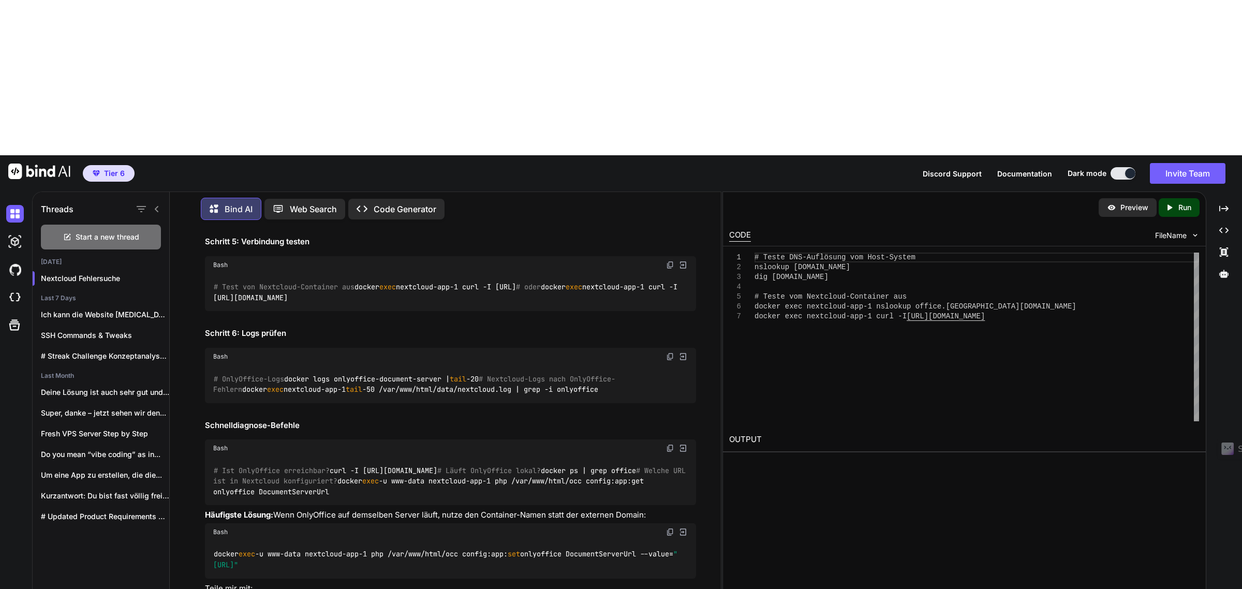
drag, startPoint x: 669, startPoint y: 420, endPoint x: 117, endPoint y: 447, distance: 552.4
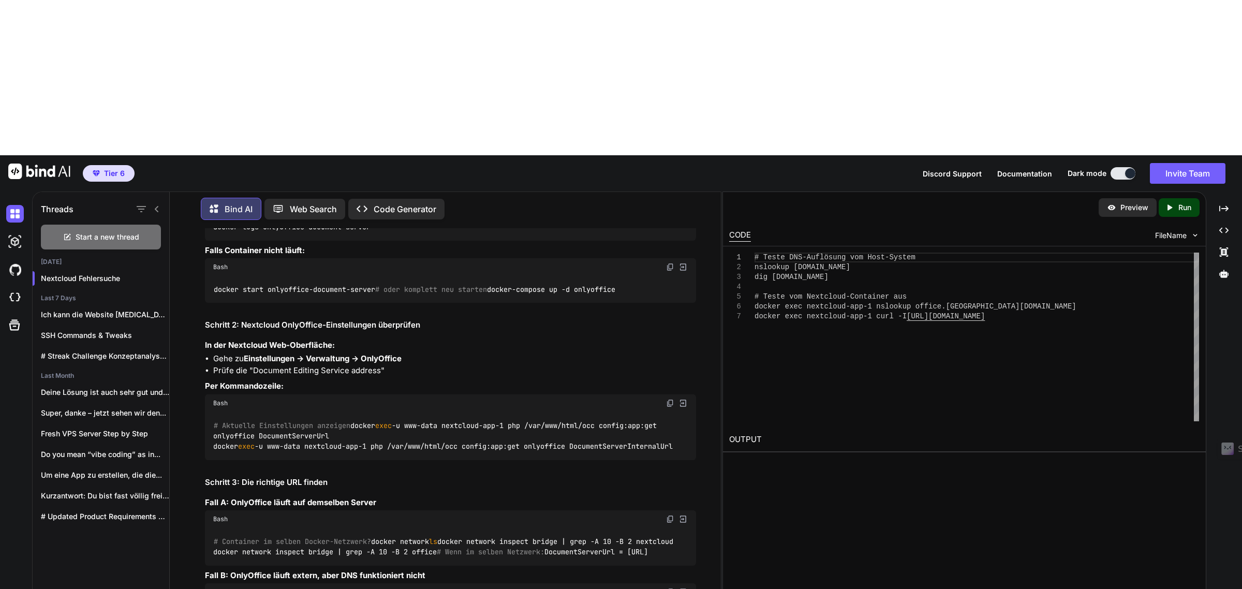
scroll to position [8703, 0]
paste textarea "vpsadmin@L16u3WI5fbqr:~$ # Teste DNS-Auflösung vom Host-System nslookup [DOMAIN…"
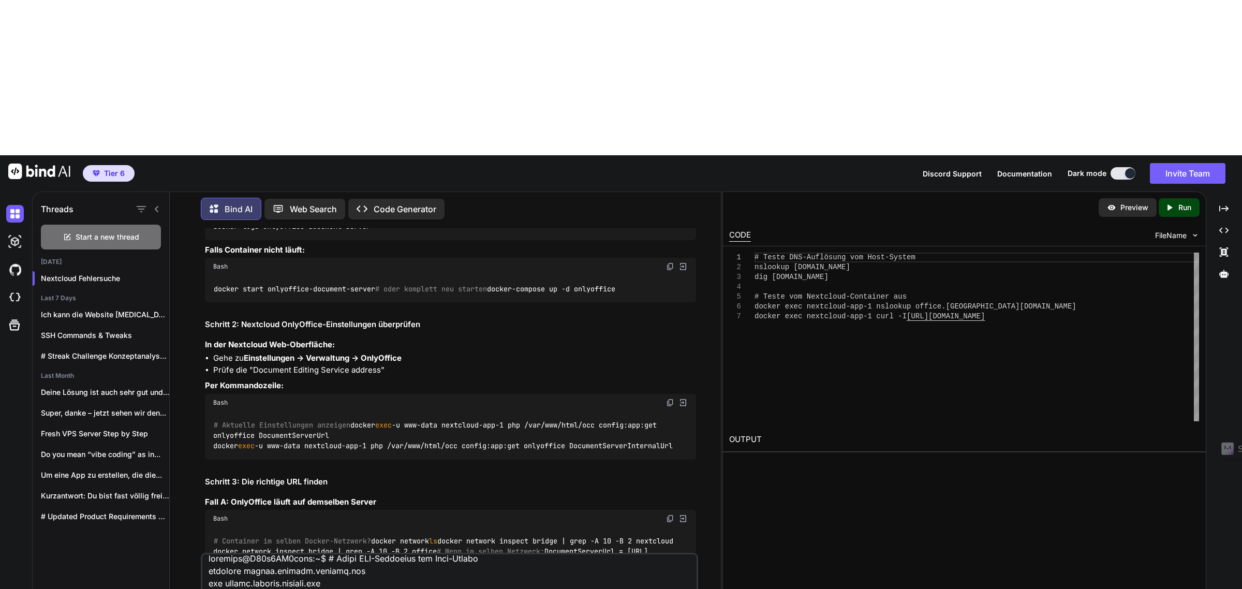
scroll to position [0, 0]
type textarea "Lor ips dol Sitamet: consecte@A08e6SE7doei:~$ # Tempo INC-Utlaboree dol Magn-Al…"
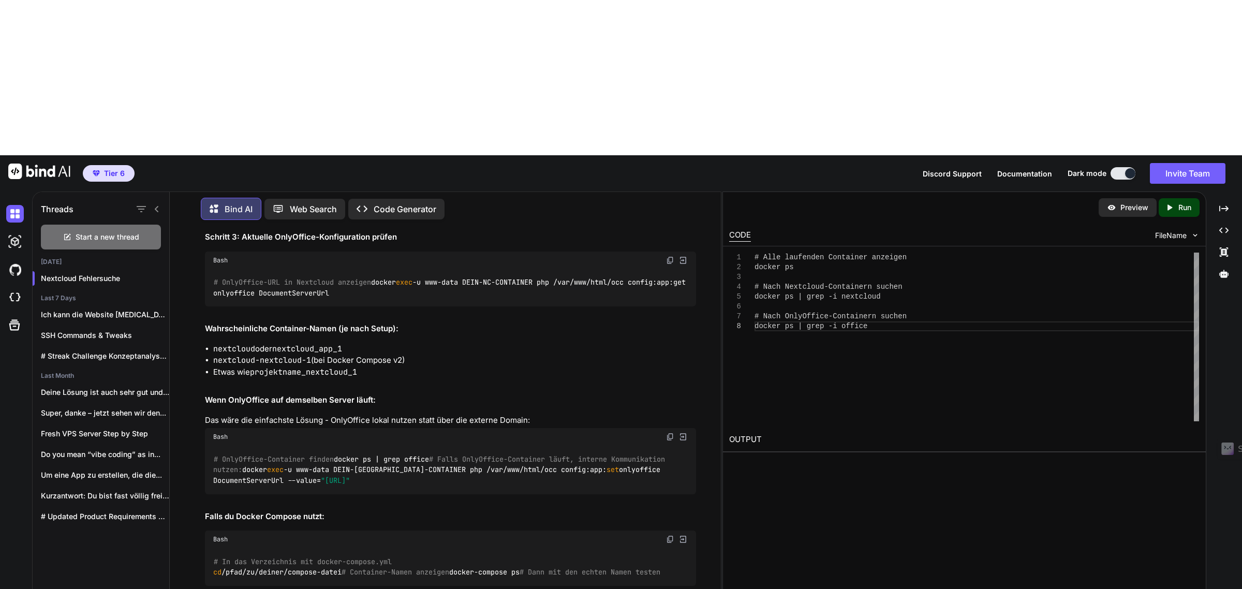
scroll to position [11107, 0]
click at [672, 67] on img at bounding box center [670, 63] width 8 height 8
drag, startPoint x: 345, startPoint y: 529, endPoint x: 1050, endPoint y: 361, distance: 724.7
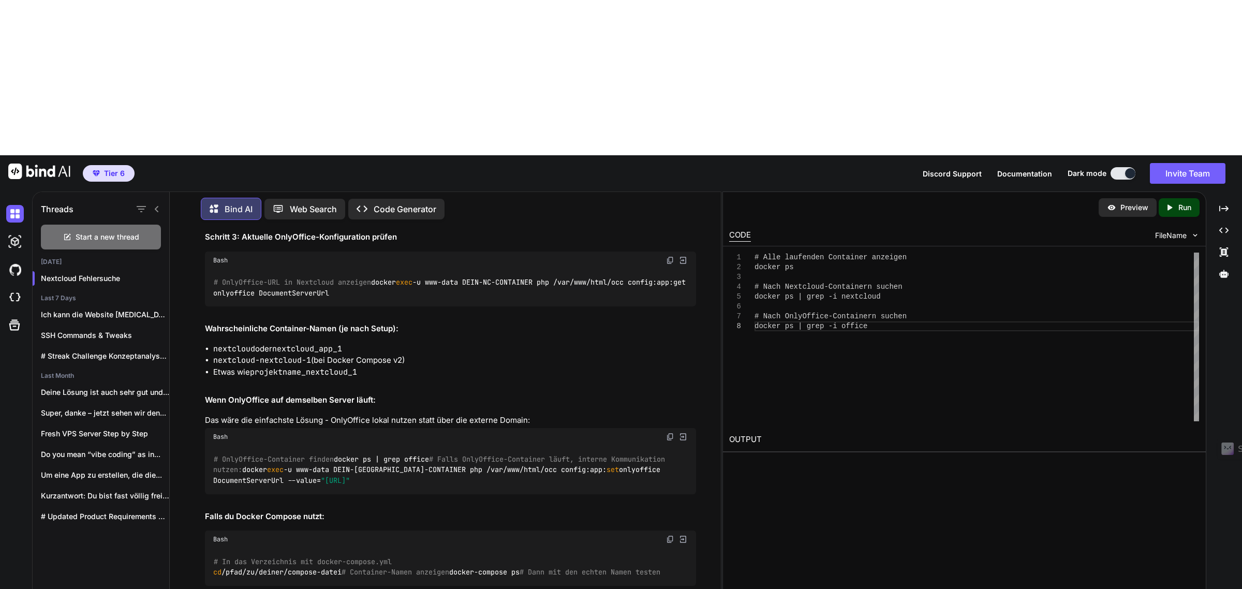
type textarea "onlyoffice läuft extern auf einem anderen vps"
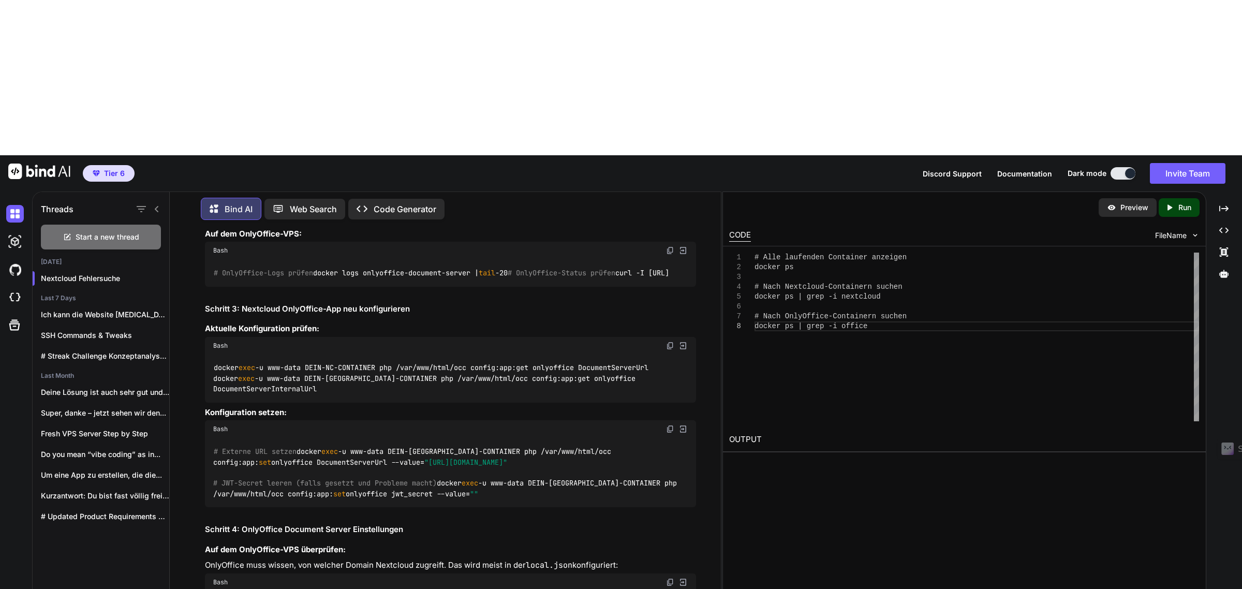
scroll to position [12090, 0]
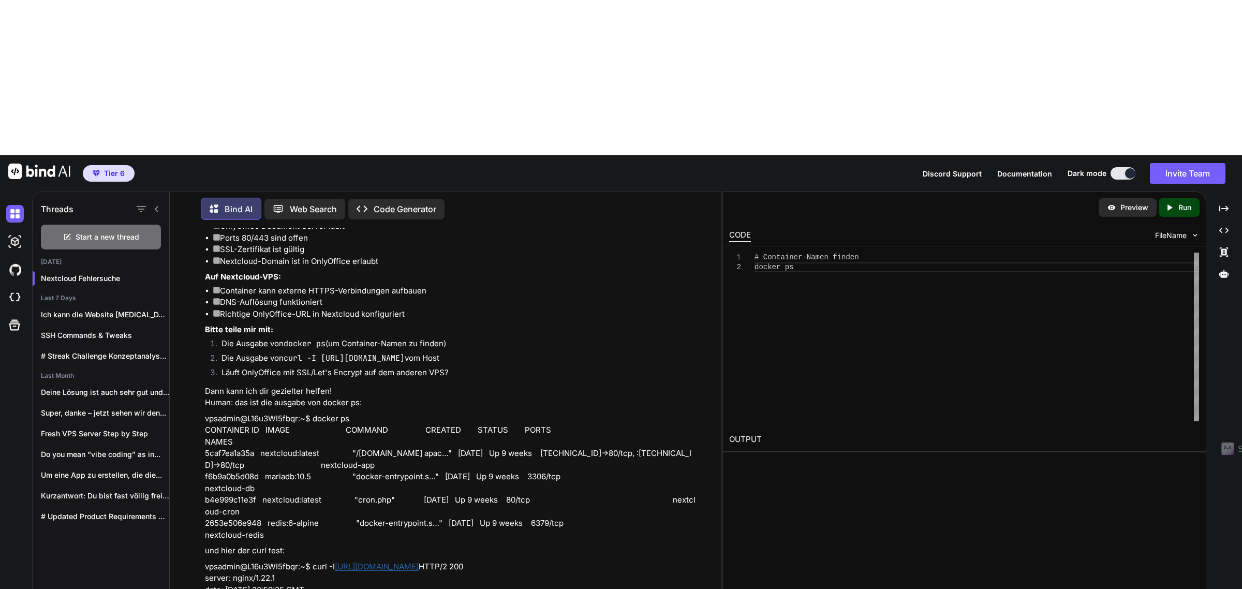
scroll to position [12220, 0]
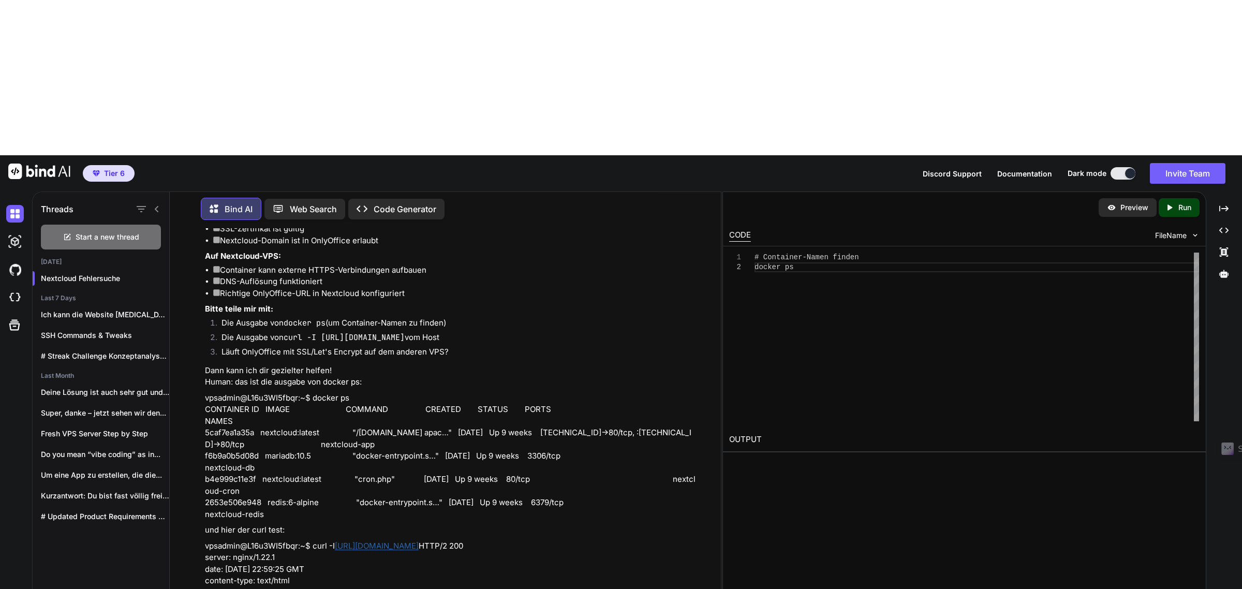
paste textarea "vpsadmin@L16u3WI5fbqr:~$ # Ist OnlyOffice von außen erreichbar? curl -I [URL][D…"
type textarea "ich bekomme diese Antwort: vpsadmin@L16u3WI5fbqr:~$ # Ist OnlyOffice von außen …"
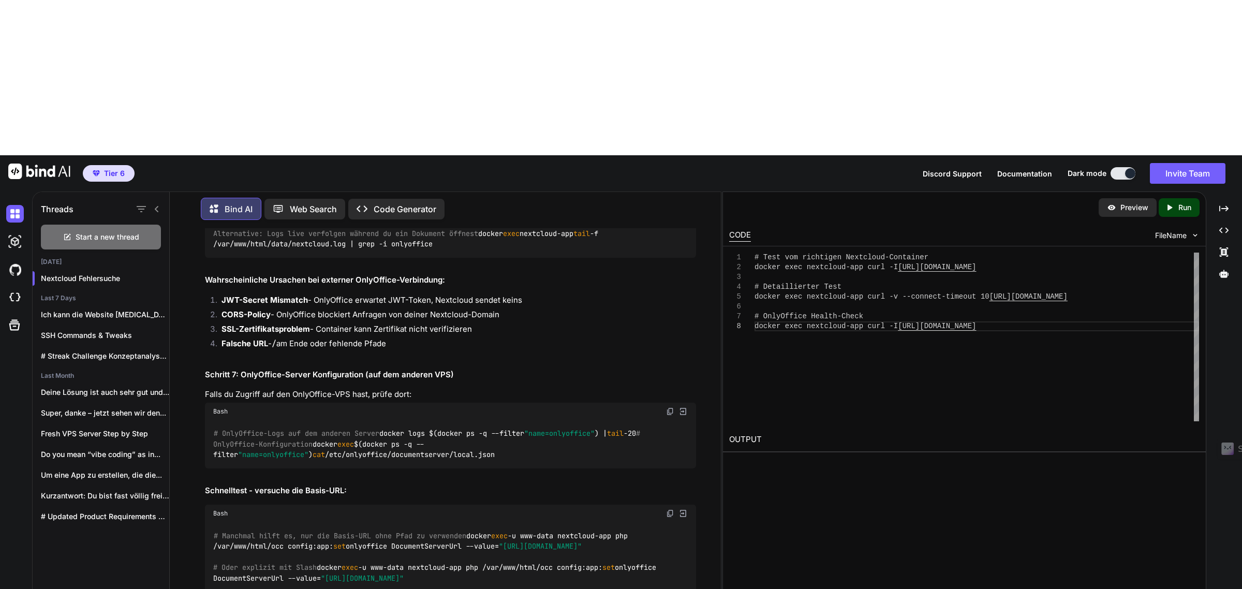
scroll to position [15062, 0]
click at [668, 407] on img at bounding box center [670, 411] width 8 height 8
drag, startPoint x: 306, startPoint y: 361, endPoint x: 515, endPoint y: 365, distance: 209.1
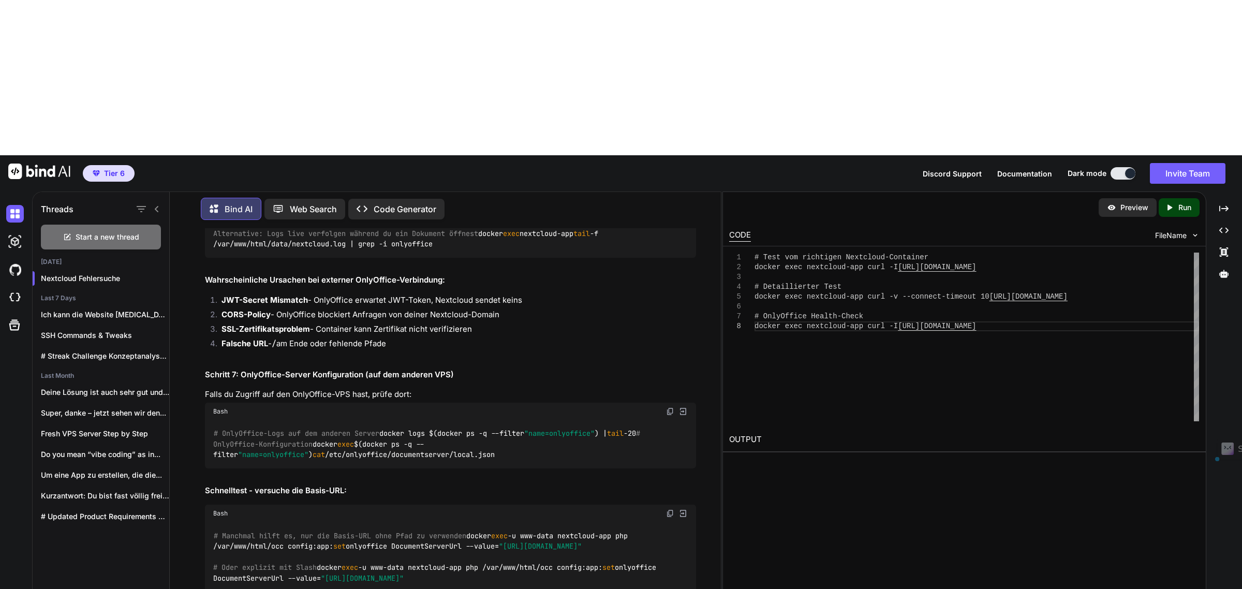
click at [515, 365] on div "Perfekt! Jetzt sehe ich das Problem klarer. OnlyOffice ist extern erreichbar (H…" at bounding box center [451, 74] width 492 height 1160
drag, startPoint x: 290, startPoint y: 531, endPoint x: 1241, endPoint y: 11, distance: 1083.5
type textarea "I"
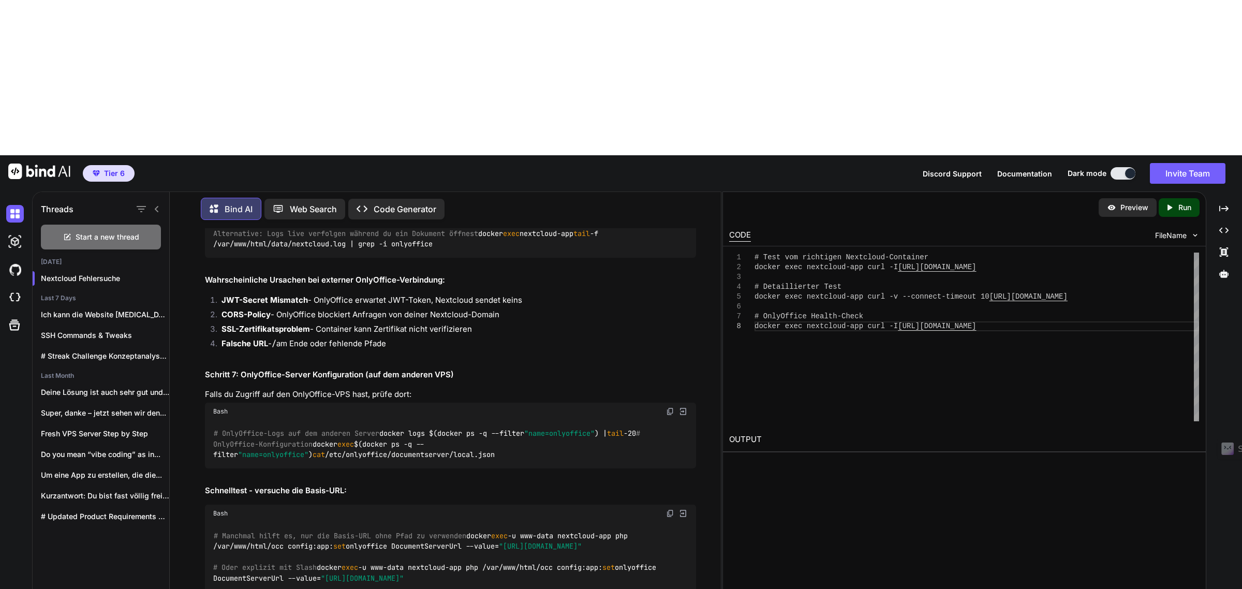
type textarea "ich muss den Token"
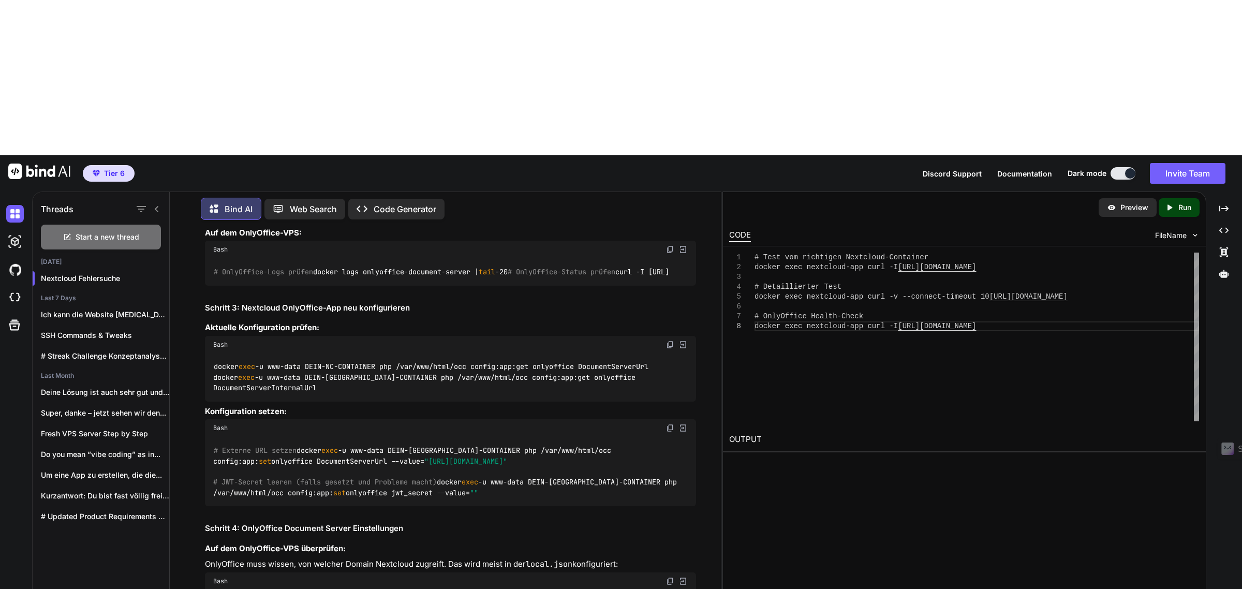
scroll to position [10912, 0]
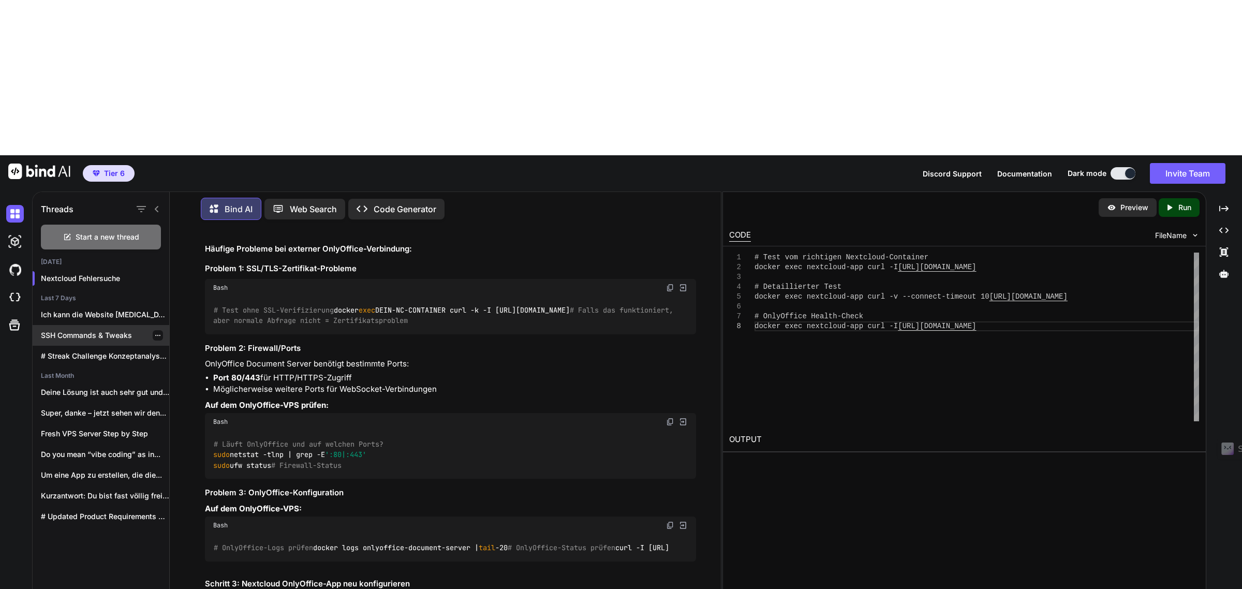
click at [81, 330] on p "SSH Commands & Tweaks" at bounding box center [105, 335] width 128 height 10
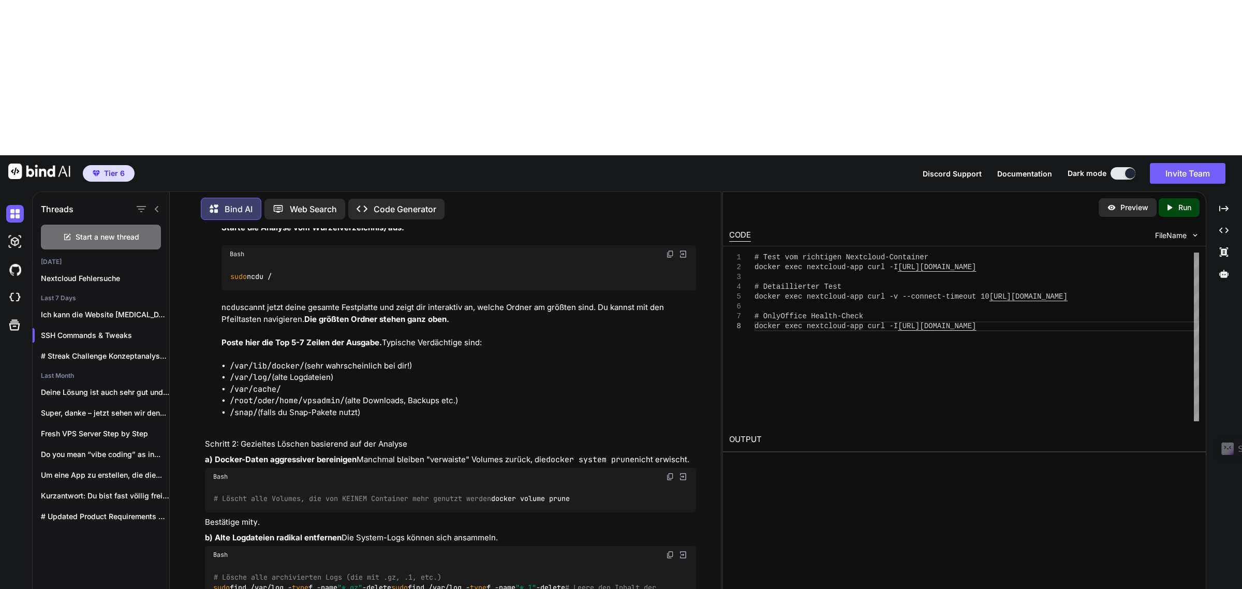
scroll to position [3805, 0]
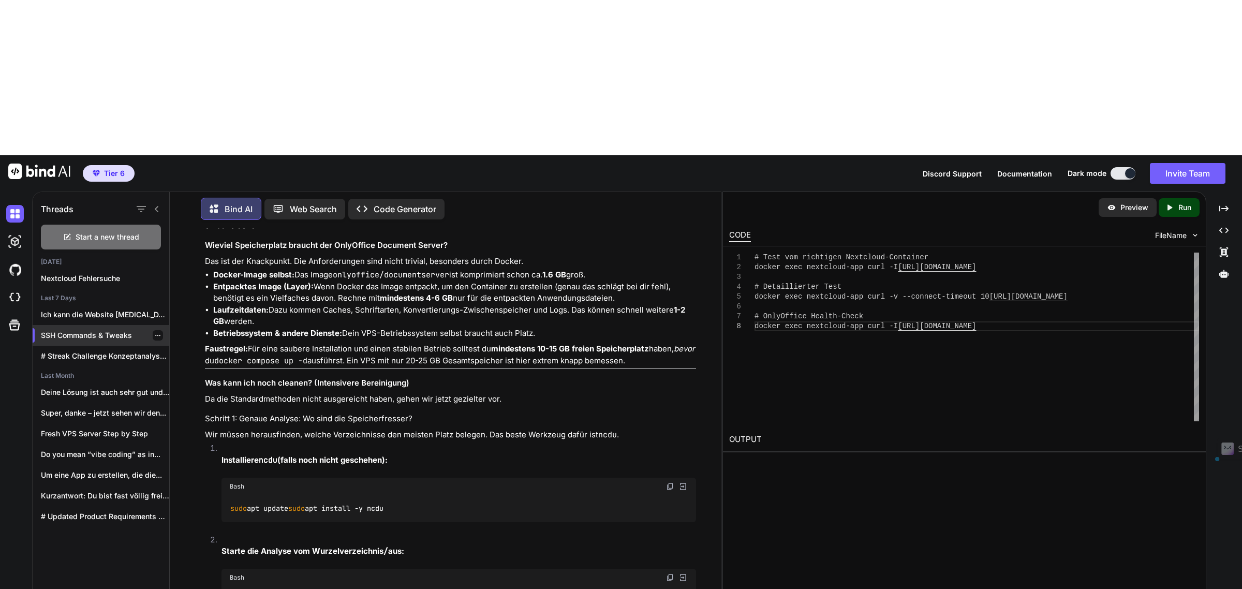
click at [114, 330] on p "SSH Commands & Tweaks" at bounding box center [105, 335] width 128 height 10
type textarea "s"
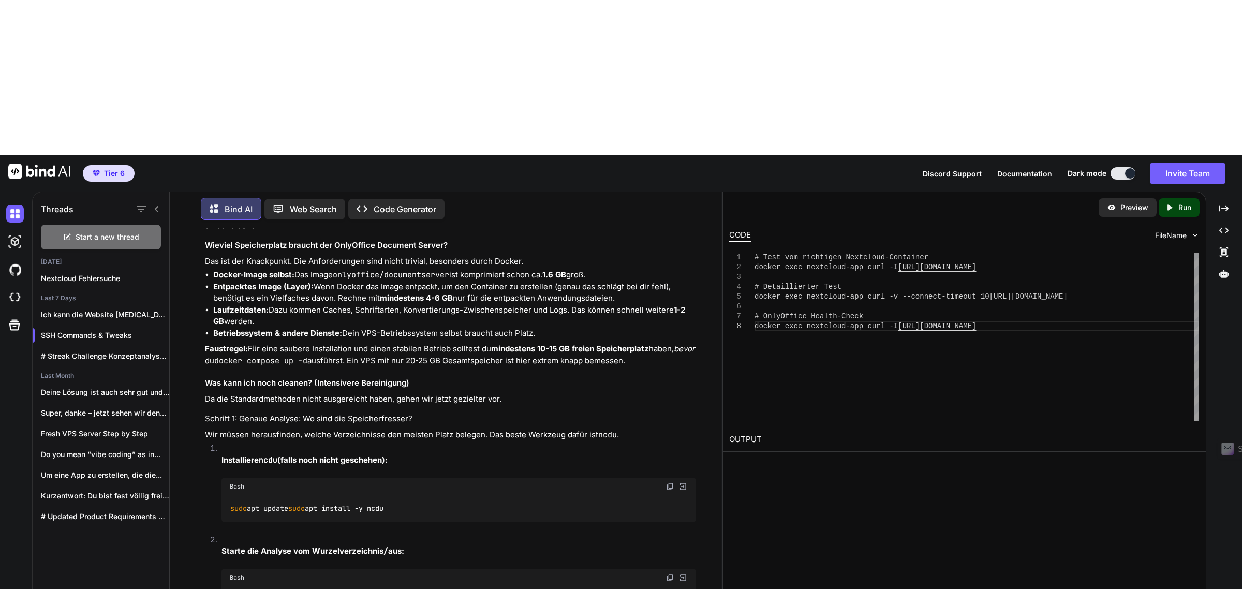
drag, startPoint x: 332, startPoint y: 532, endPoint x: 1241, endPoint y: 139, distance: 990.8
paste textarea "onlyoffice-document-server"
type textarea "SSH command für ich will den container "onlyoffice-document-server" das yaml fi…"
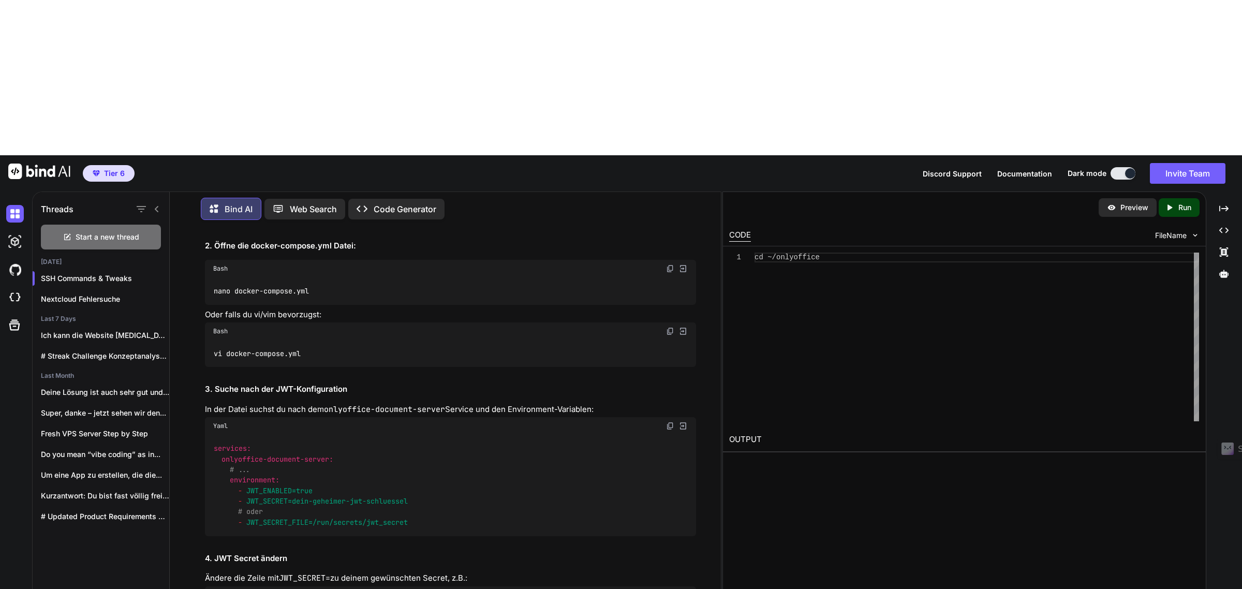
scroll to position [5808, 0]
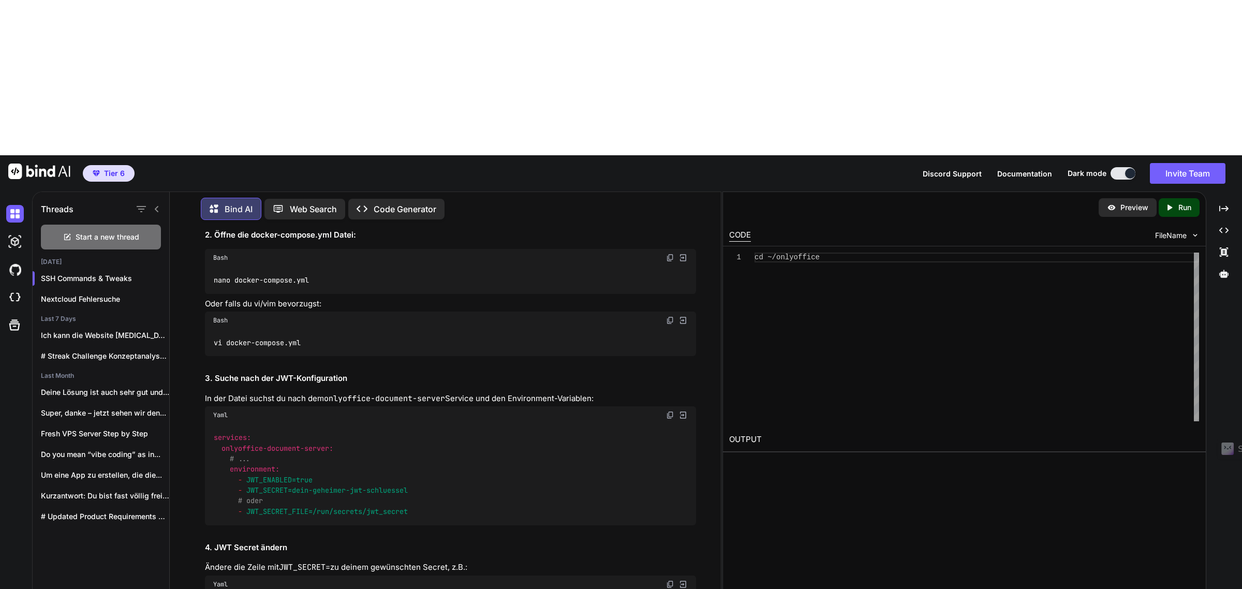
click at [671, 181] on img at bounding box center [670, 176] width 8 height 8
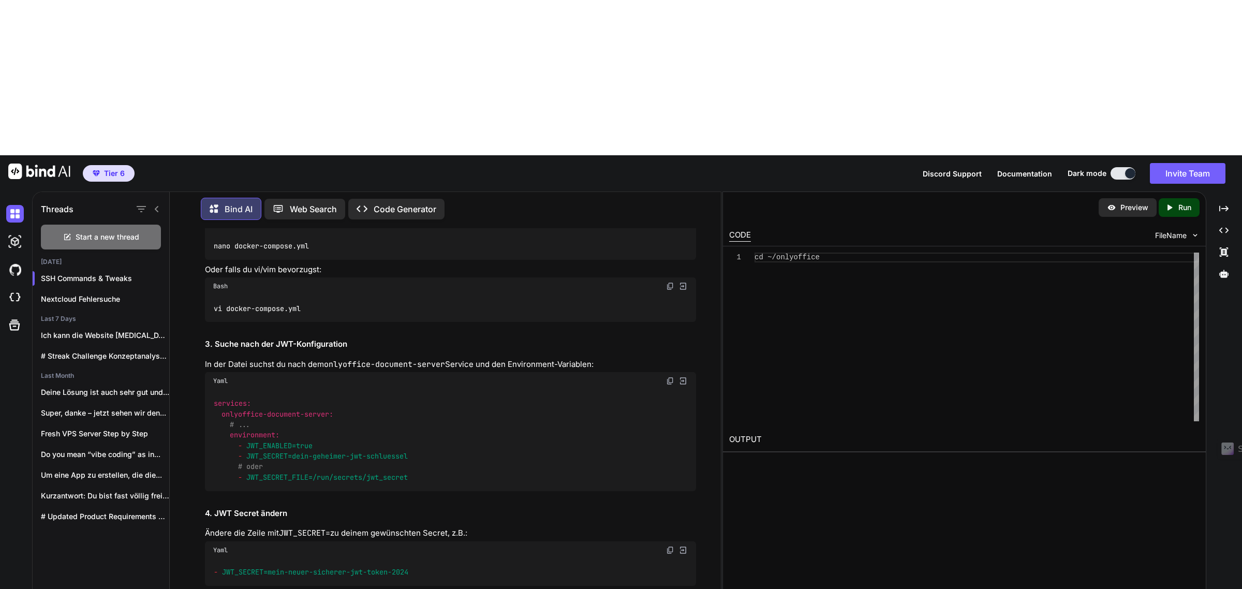
scroll to position [5872, 0]
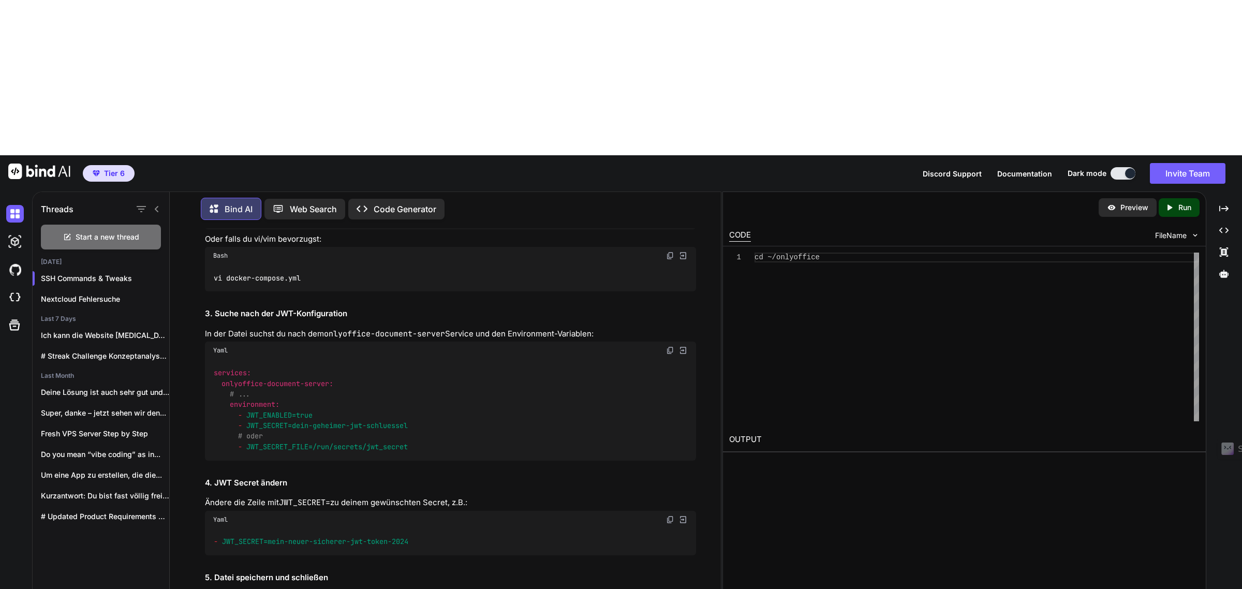
drag, startPoint x: 668, startPoint y: 293, endPoint x: 21, endPoint y: 532, distance: 689.1
click at [668, 260] on img at bounding box center [670, 256] width 8 height 8
